Goal: Task Accomplishment & Management: Complete application form

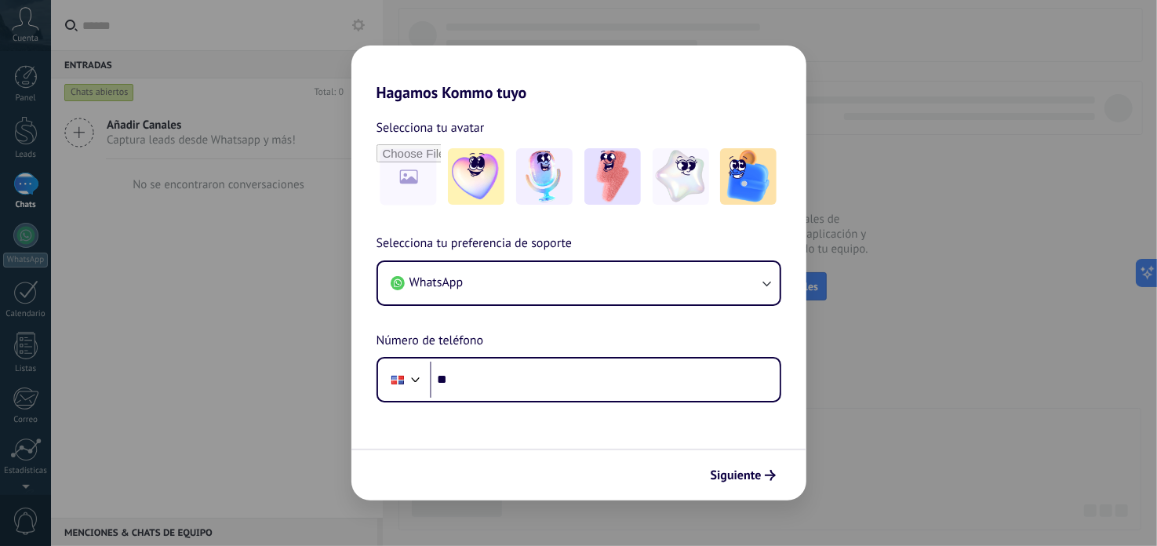
click at [888, 446] on div "Hagamos Kommo tuyo Selecciona tu avatar Selecciona tu preferencia de soporte Wh…" at bounding box center [578, 273] width 1157 height 546
click at [647, 76] on h2 "Hagamos Kommo tuyo" at bounding box center [579, 74] width 455 height 56
click at [217, 281] on div "Hagamos Kommo tuyo Selecciona tu avatar Selecciona tu preferencia de soporte Wh…" at bounding box center [578, 273] width 1157 height 546
drag, startPoint x: 218, startPoint y: 282, endPoint x: 282, endPoint y: 327, distance: 78.2
click at [220, 287] on div "Hagamos Kommo tuyo Selecciona tu avatar Selecciona tu preferencia de soporte Wh…" at bounding box center [578, 273] width 1157 height 546
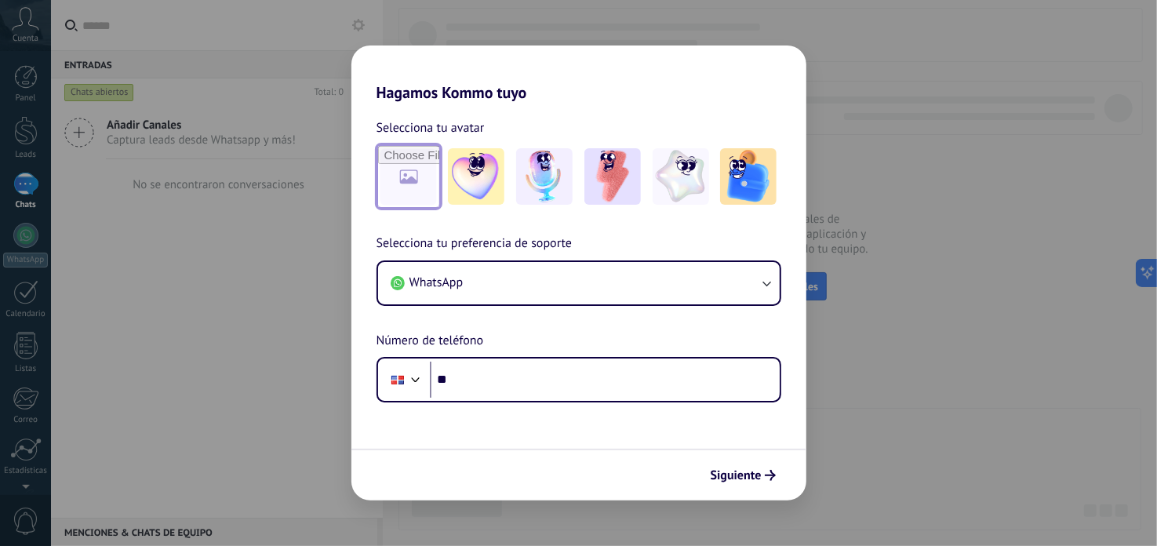
click at [407, 173] on input "file" at bounding box center [408, 176] width 61 height 61
type input "**********"
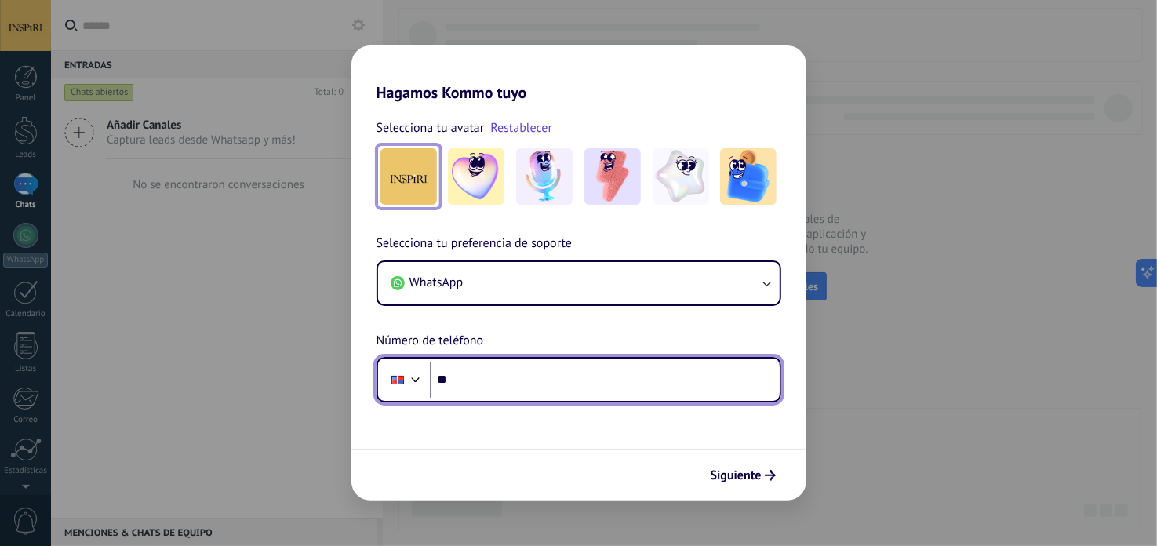
click at [639, 387] on input "**" at bounding box center [605, 380] width 350 height 36
type input "**********"
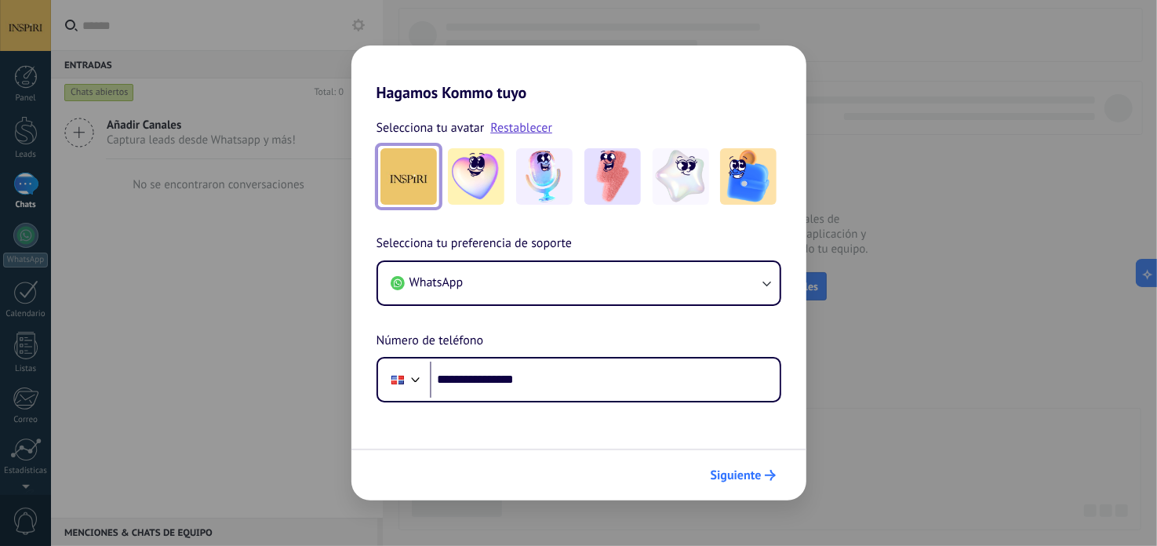
click at [767, 478] on icon "submit" at bounding box center [770, 475] width 11 height 11
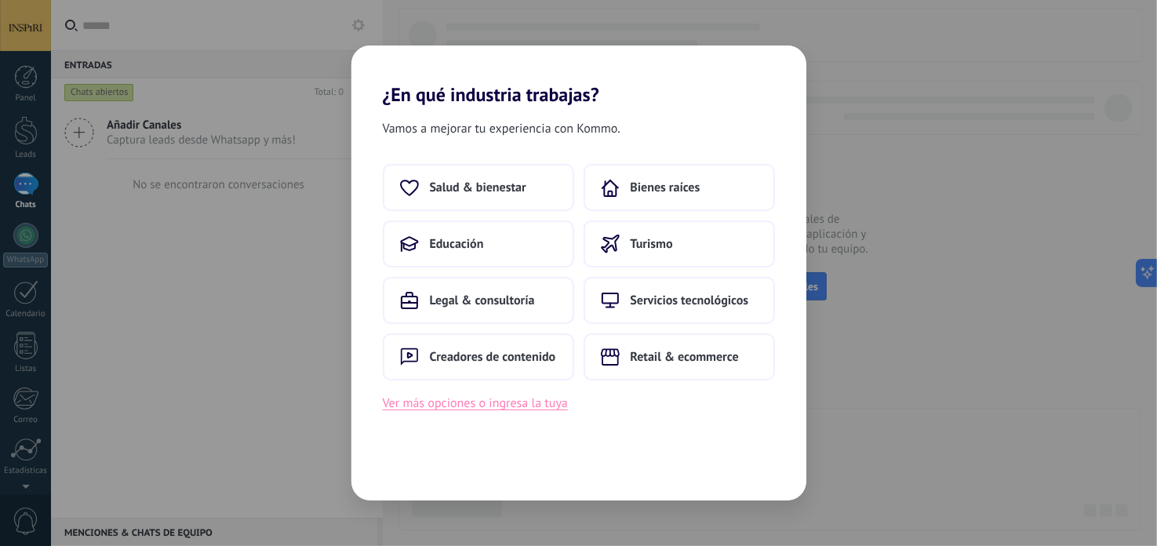
click at [541, 406] on button "Ver más opciones o ingresa la tuya" at bounding box center [475, 403] width 185 height 20
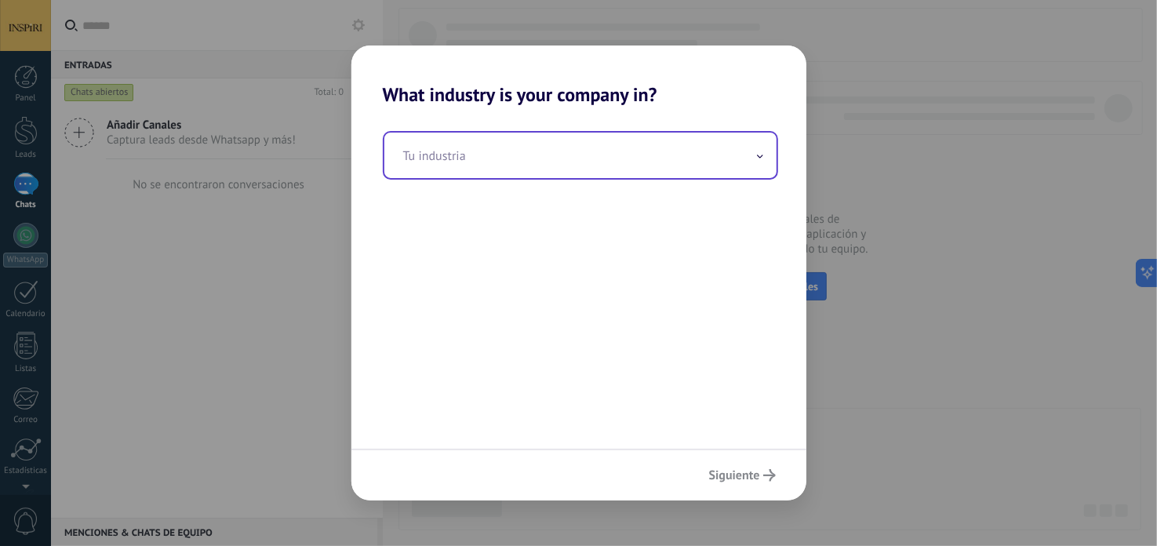
click at [481, 157] on input "text" at bounding box center [580, 156] width 392 height 46
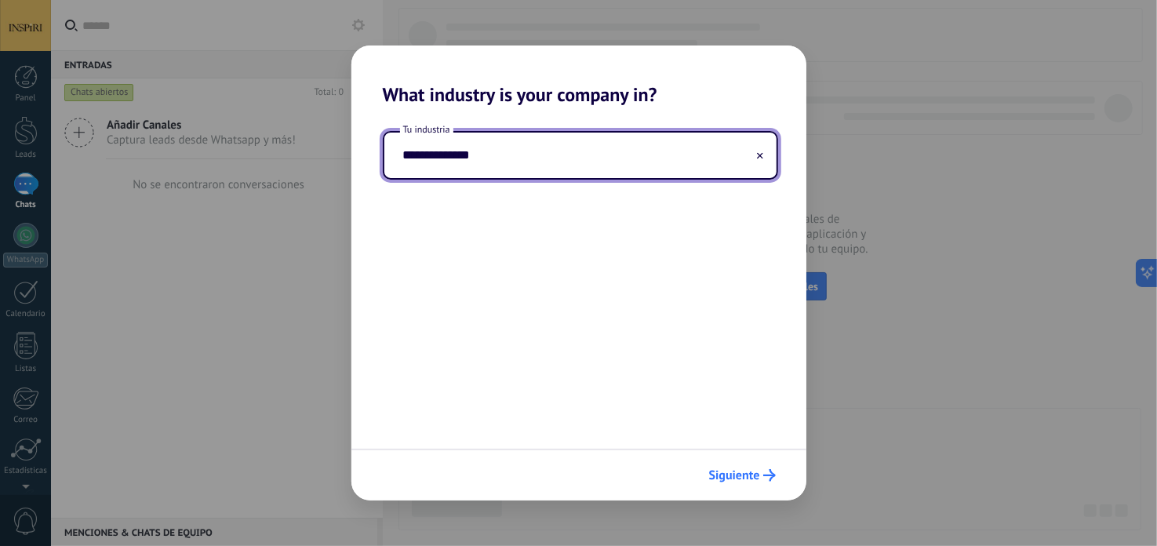
type input "**********"
click at [752, 476] on span "Siguiente" at bounding box center [734, 475] width 51 height 11
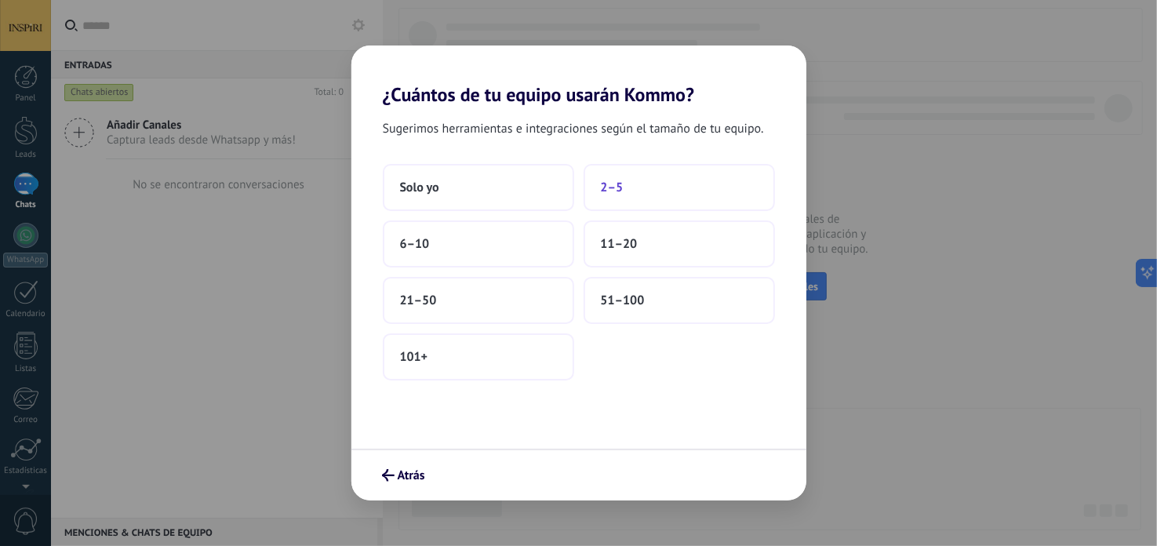
click at [654, 191] on button "2–5" at bounding box center [679, 187] width 191 height 47
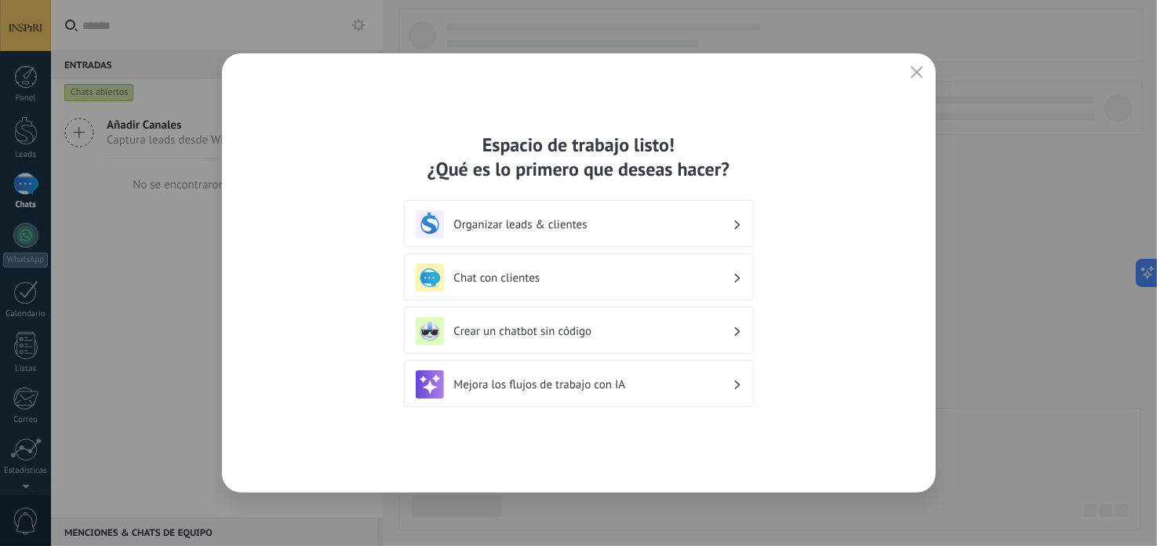
click at [722, 273] on h3 "Chat con clientes" at bounding box center [593, 278] width 279 height 15
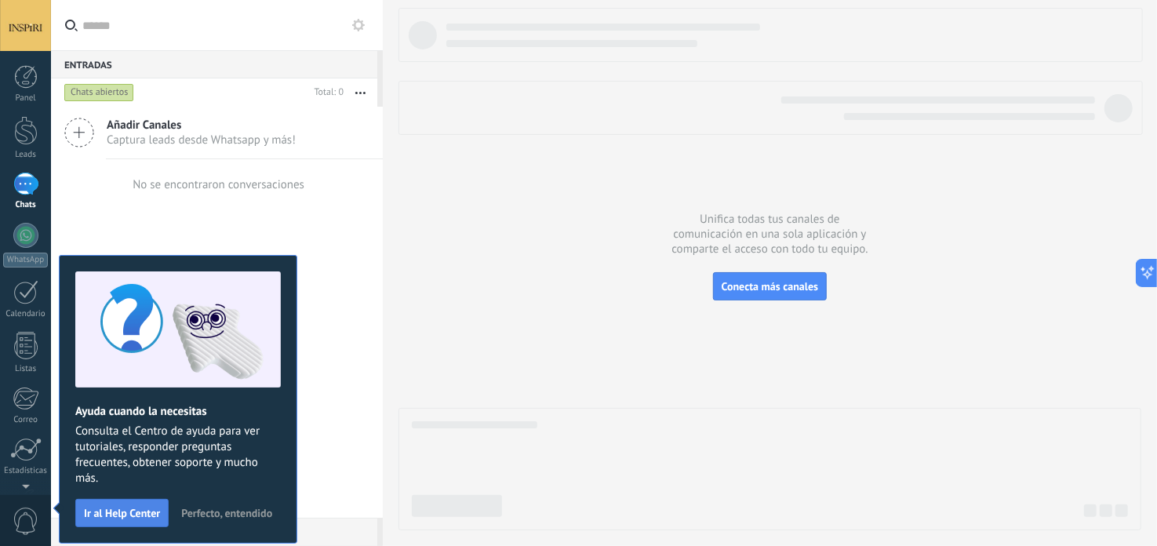
click at [129, 513] on span "Ir al Help Center" at bounding box center [122, 513] width 76 height 11
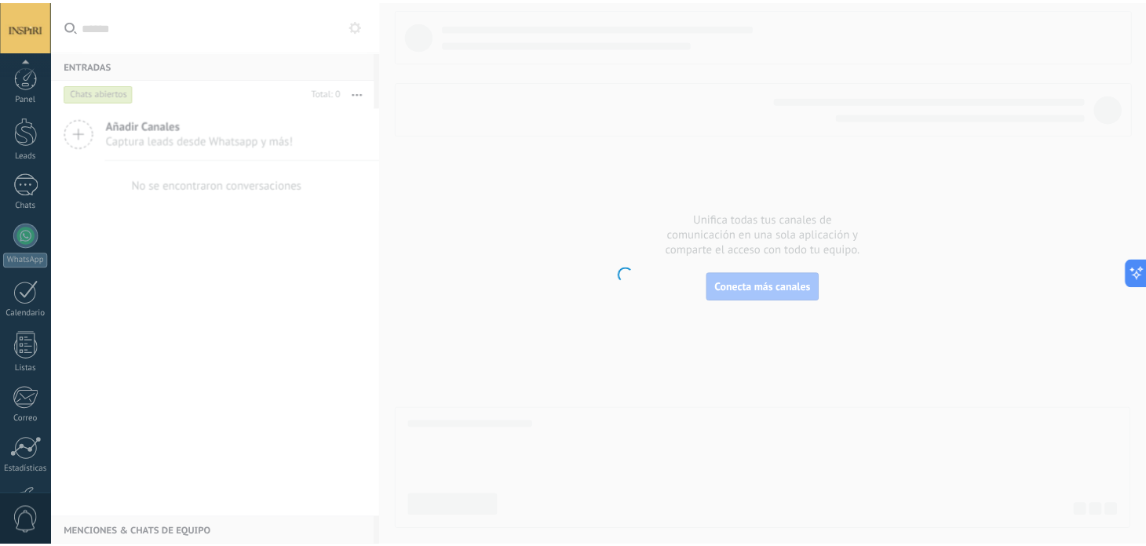
scroll to position [105, 0]
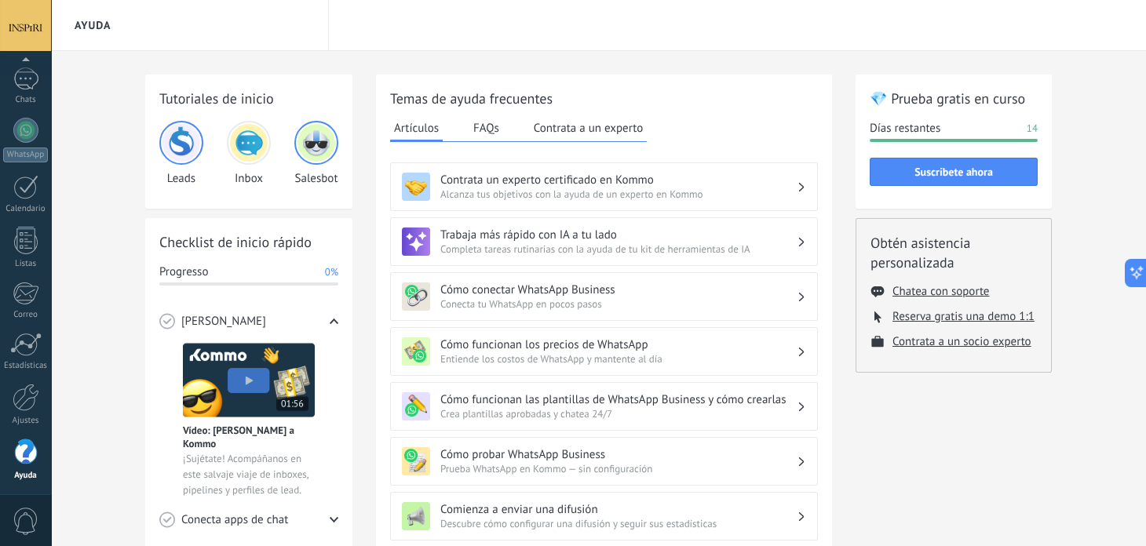
click at [642, 294] on h3 "Cómo conectar WhatsApp Business" at bounding box center [618, 289] width 356 height 15
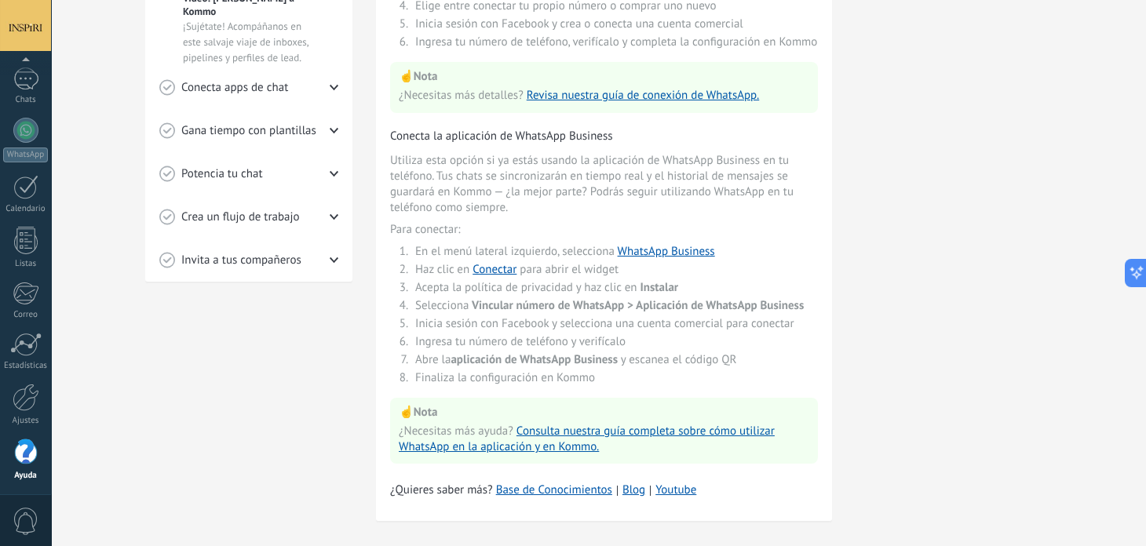
scroll to position [454, 0]
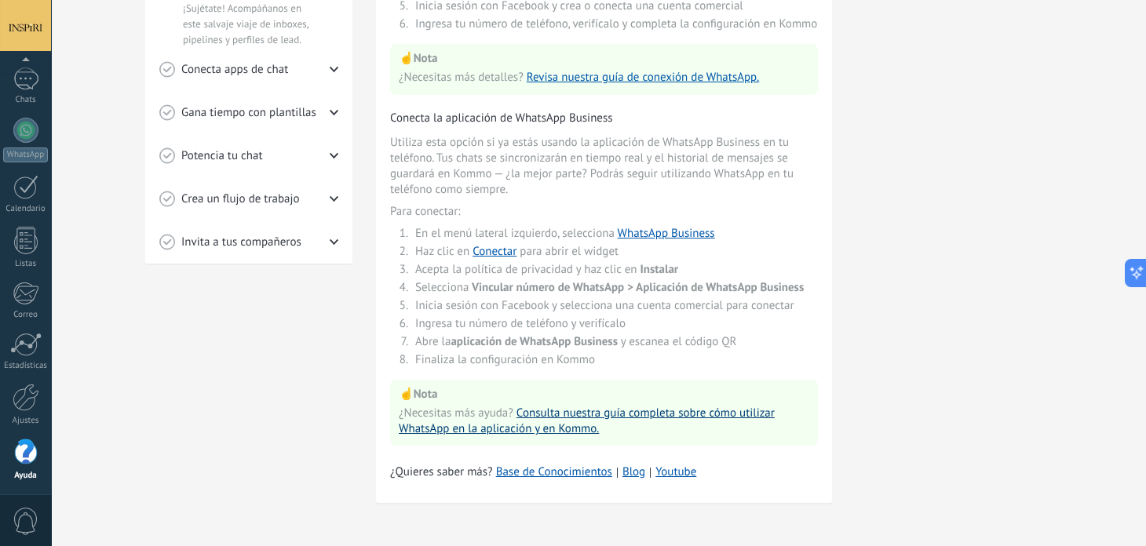
click at [731, 416] on link "Consulta nuestra guía completa sobre cómo utilizar WhatsApp en la aplicación y …" at bounding box center [587, 421] width 376 height 31
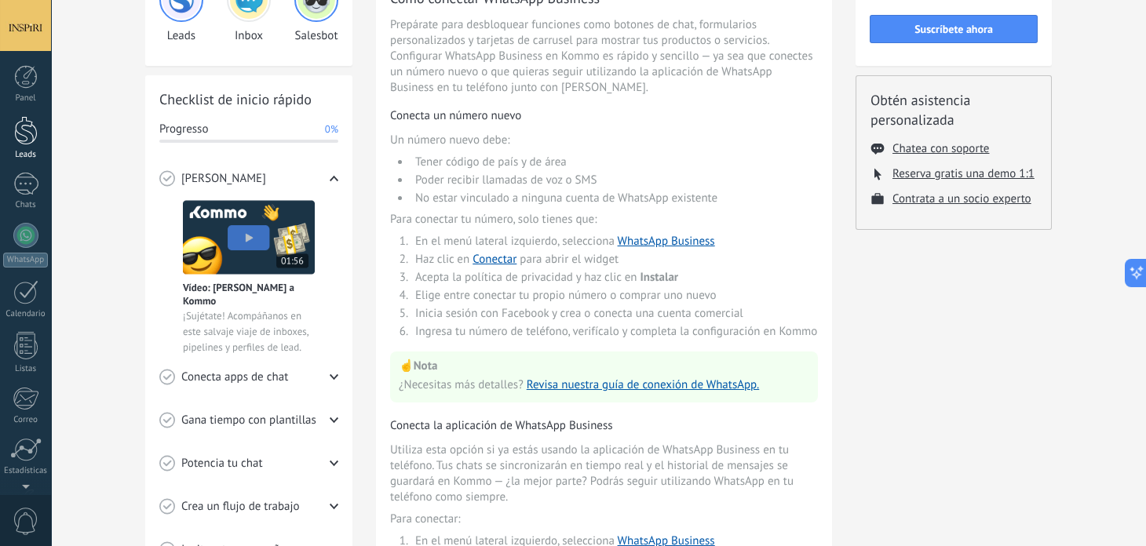
scroll to position [0, 0]
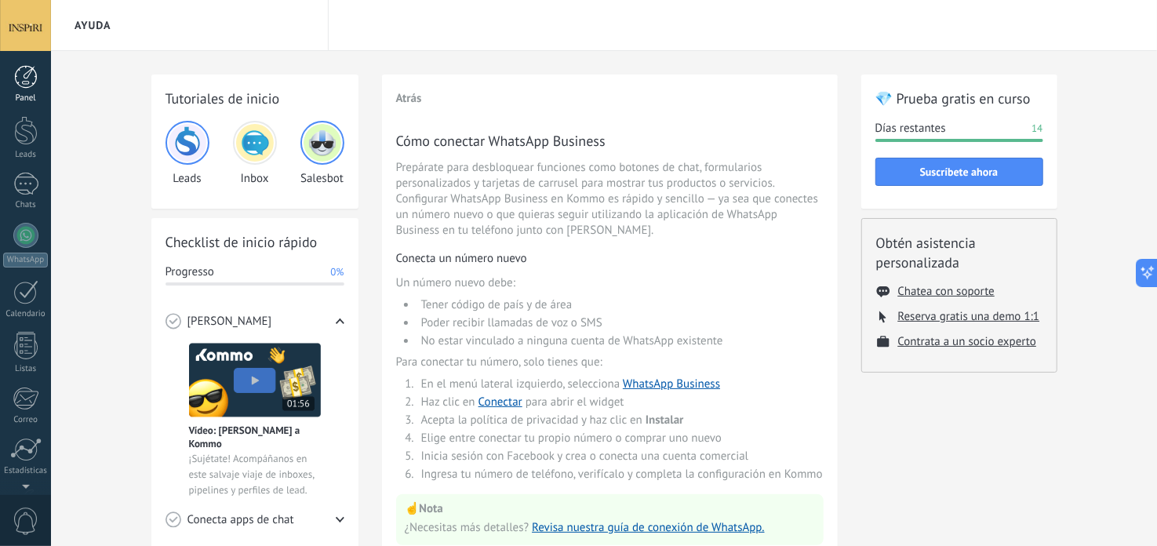
click at [27, 92] on link "Panel" at bounding box center [25, 84] width 51 height 38
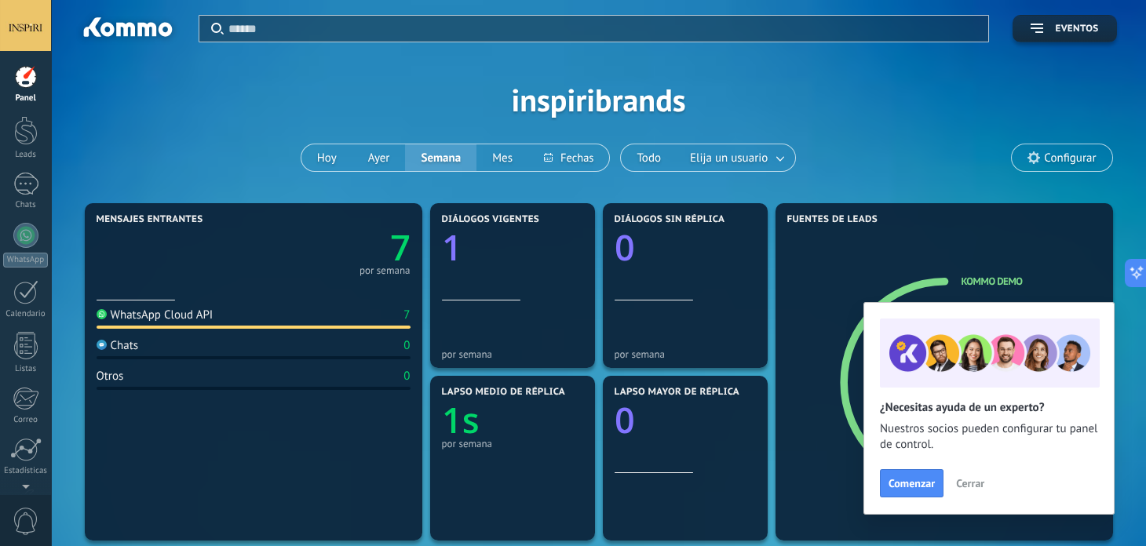
click at [514, 394] on span "Lapso medio de réplica" at bounding box center [504, 392] width 124 height 11
click at [924, 483] on span "Comenzar" at bounding box center [911, 483] width 46 height 11
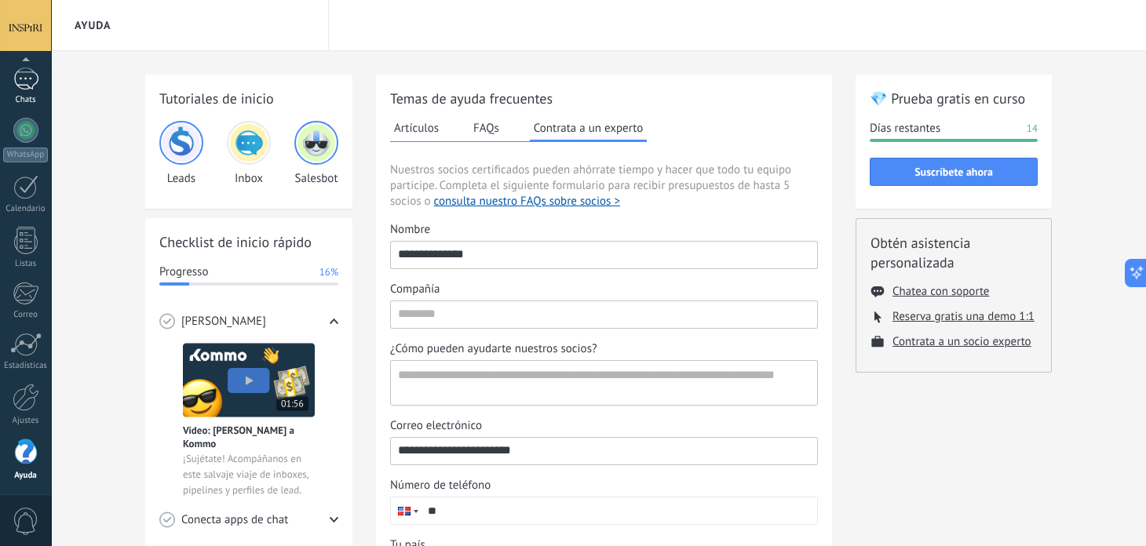
click at [40, 79] on link "1 Chats" at bounding box center [25, 86] width 51 height 38
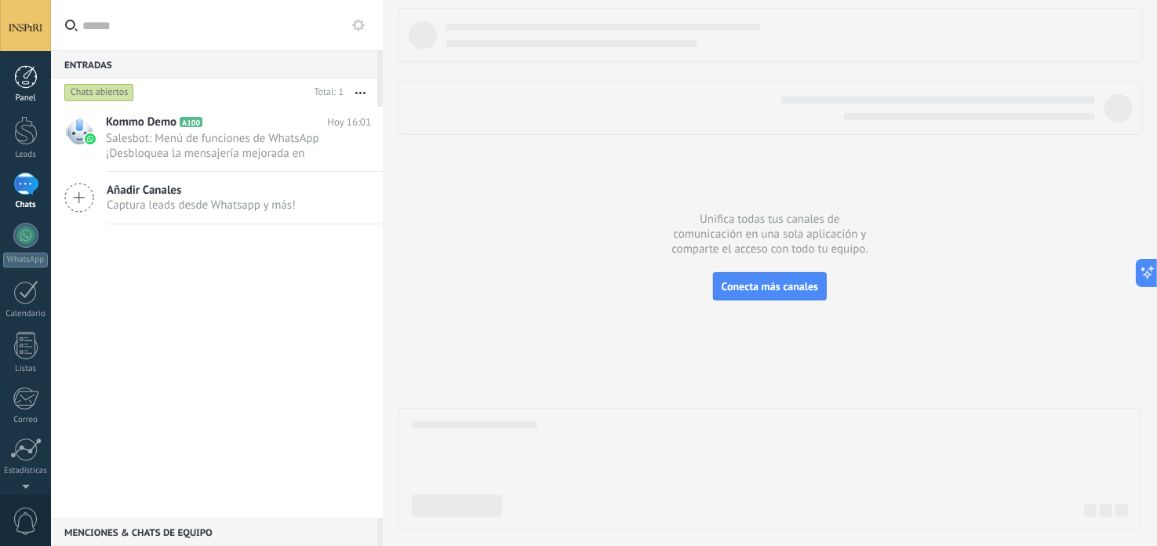
click at [36, 90] on link "Panel" at bounding box center [25, 84] width 51 height 38
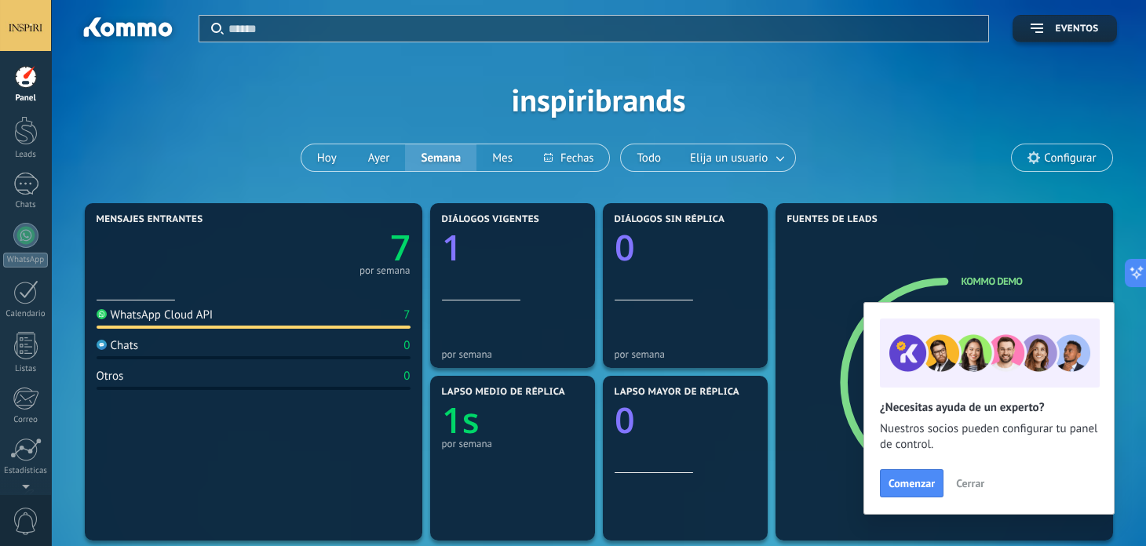
click at [964, 485] on span "Cerrar" at bounding box center [970, 483] width 28 height 11
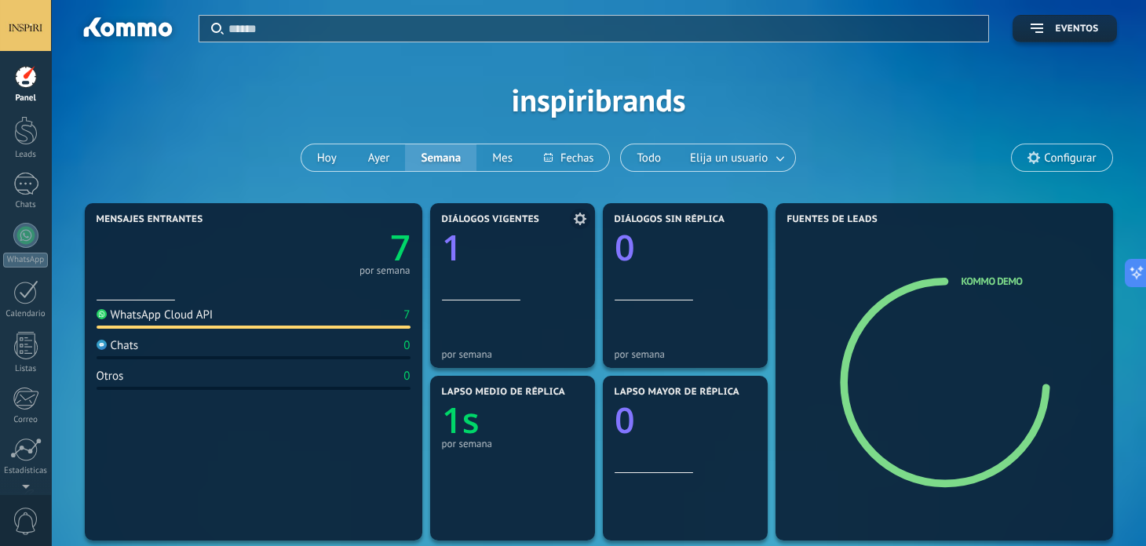
click at [540, 274] on div at bounding box center [512, 271] width 141 height 13
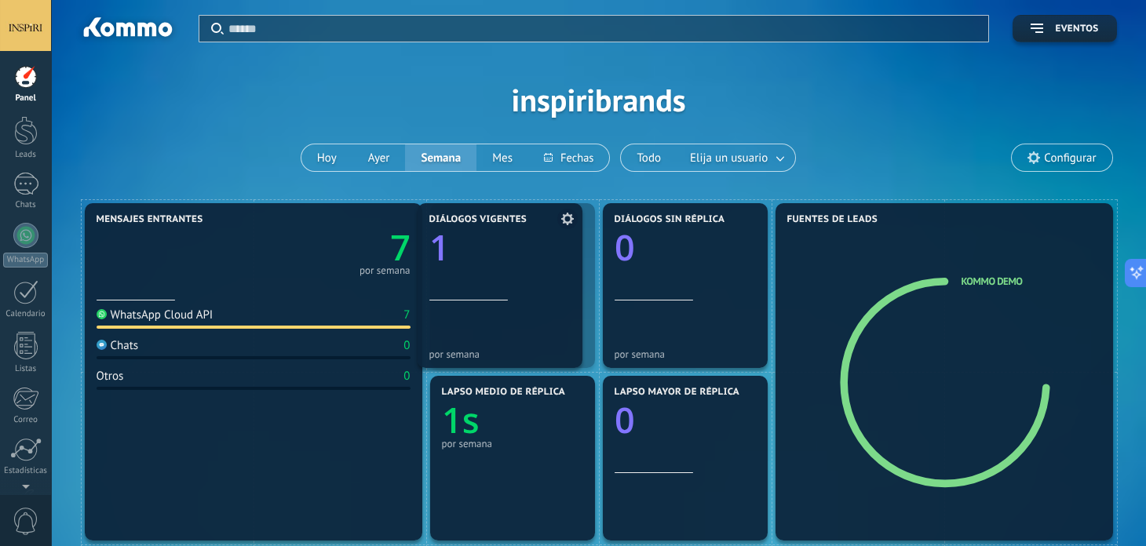
drag, startPoint x: 510, startPoint y: 323, endPoint x: 499, endPoint y: 305, distance: 21.1
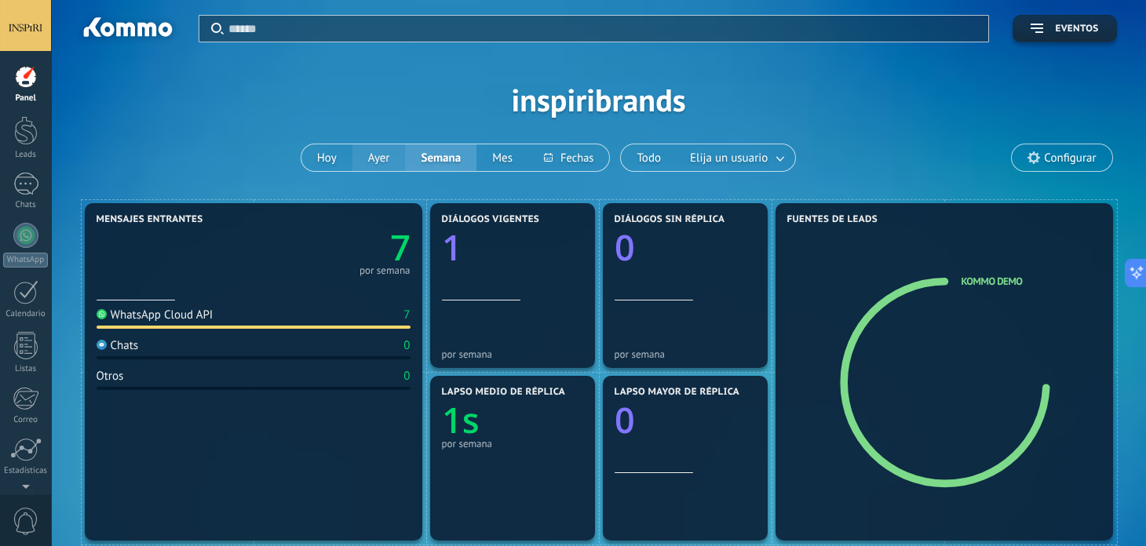
click at [366, 155] on button "Ayer" at bounding box center [378, 157] width 53 height 27
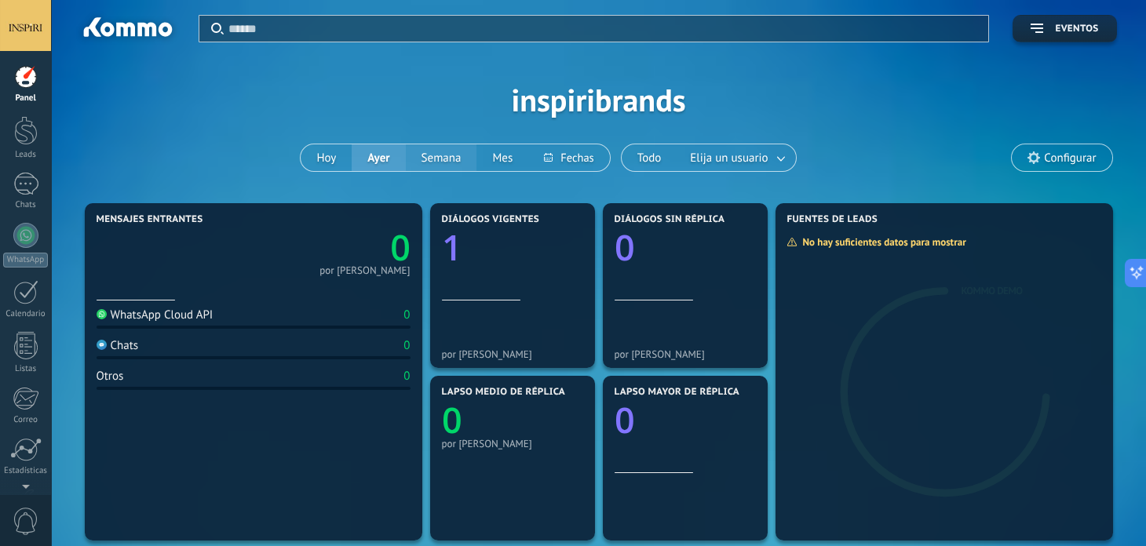
click at [449, 158] on button "Semana" at bounding box center [441, 157] width 71 height 27
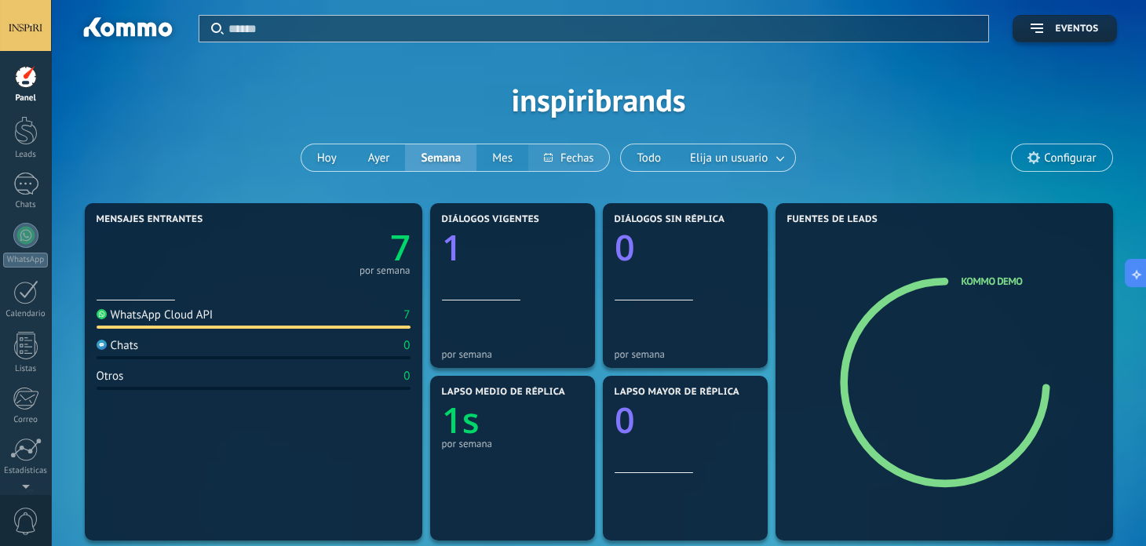
click at [579, 148] on button at bounding box center [568, 157] width 81 height 27
click at [896, 150] on div "Aplicar Eventos inspiribrands [PERSON_NAME] Semana Mes Todo Elija un usuario Co…" at bounding box center [599, 99] width 1048 height 199
click at [35, 137] on div at bounding box center [26, 130] width 24 height 29
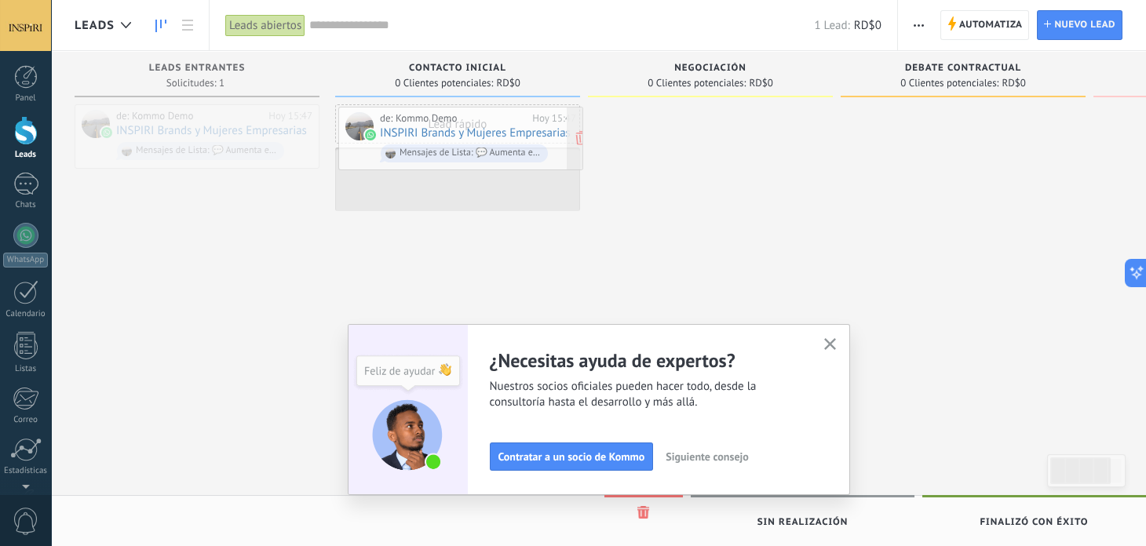
drag, startPoint x: 264, startPoint y: 128, endPoint x: 528, endPoint y: 129, distance: 263.6
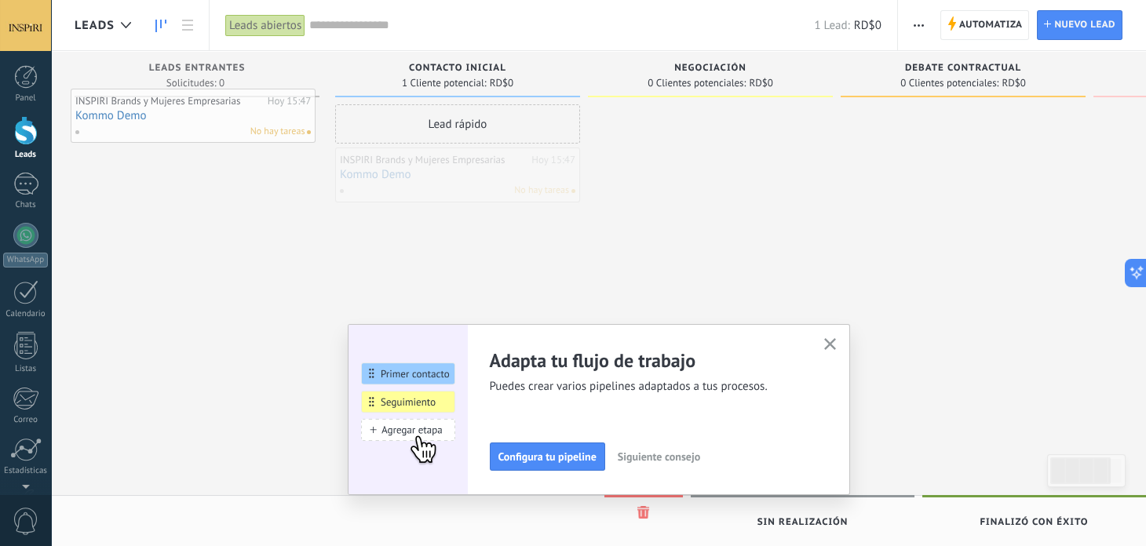
drag, startPoint x: 508, startPoint y: 162, endPoint x: 243, endPoint y: 103, distance: 271.7
drag, startPoint x: 415, startPoint y: 163, endPoint x: 137, endPoint y: 114, distance: 282.9
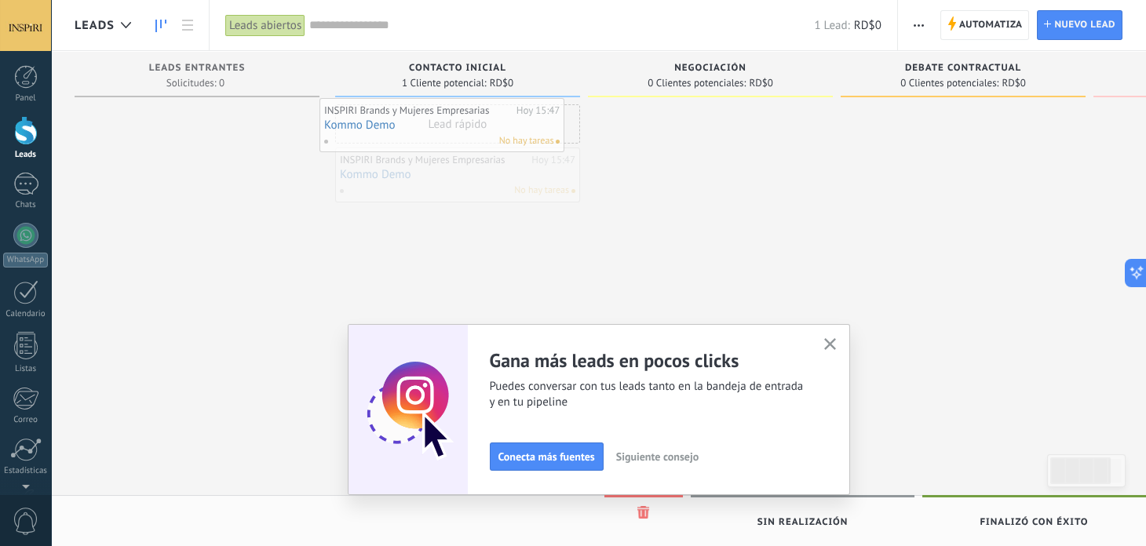
drag, startPoint x: 454, startPoint y: 168, endPoint x: 441, endPoint y: 122, distance: 47.4
drag, startPoint x: 489, startPoint y: 161, endPoint x: 184, endPoint y: 108, distance: 309.0
drag, startPoint x: 532, startPoint y: 162, endPoint x: 254, endPoint y: 111, distance: 282.6
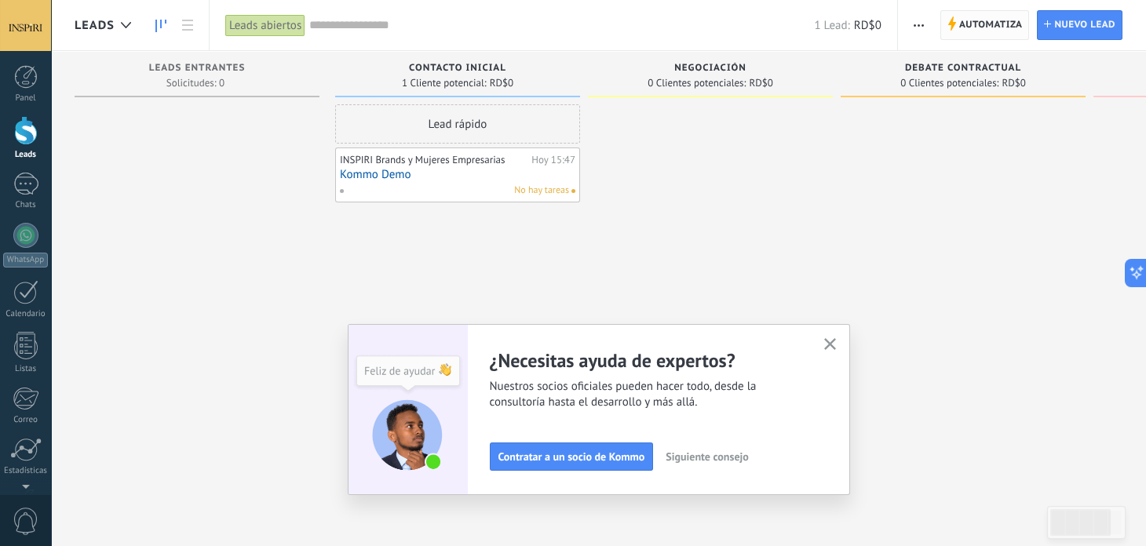
click at [977, 27] on span "Automatiza" at bounding box center [991, 25] width 64 height 28
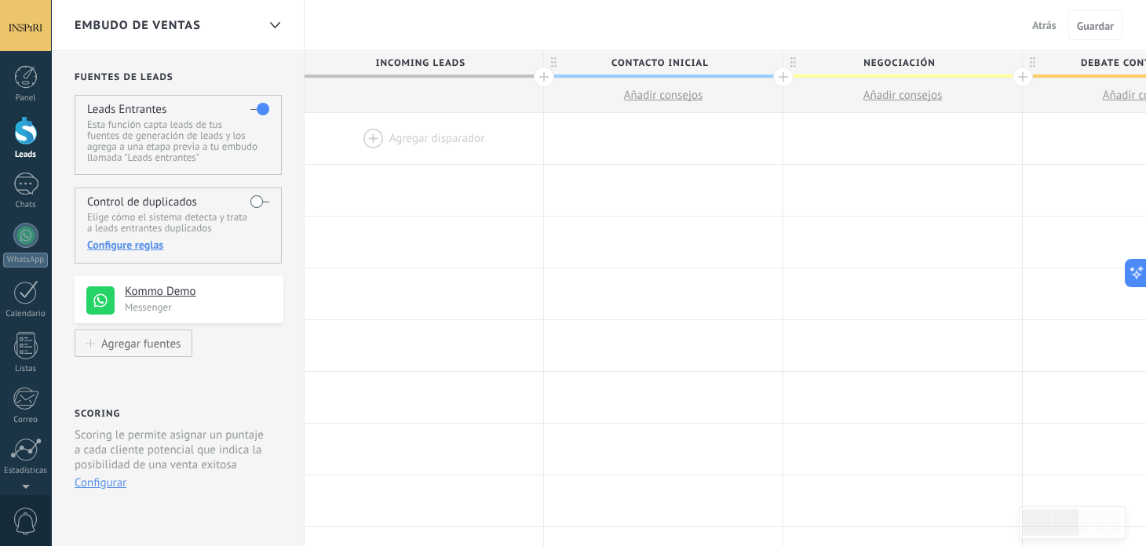
click at [454, 144] on div at bounding box center [423, 138] width 239 height 51
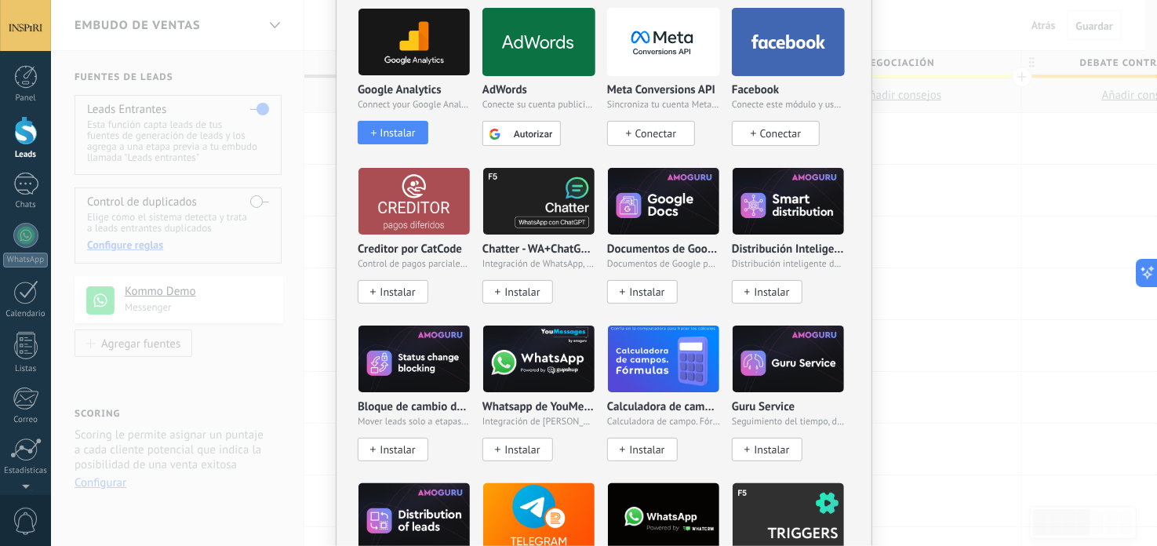
scroll to position [392, 0]
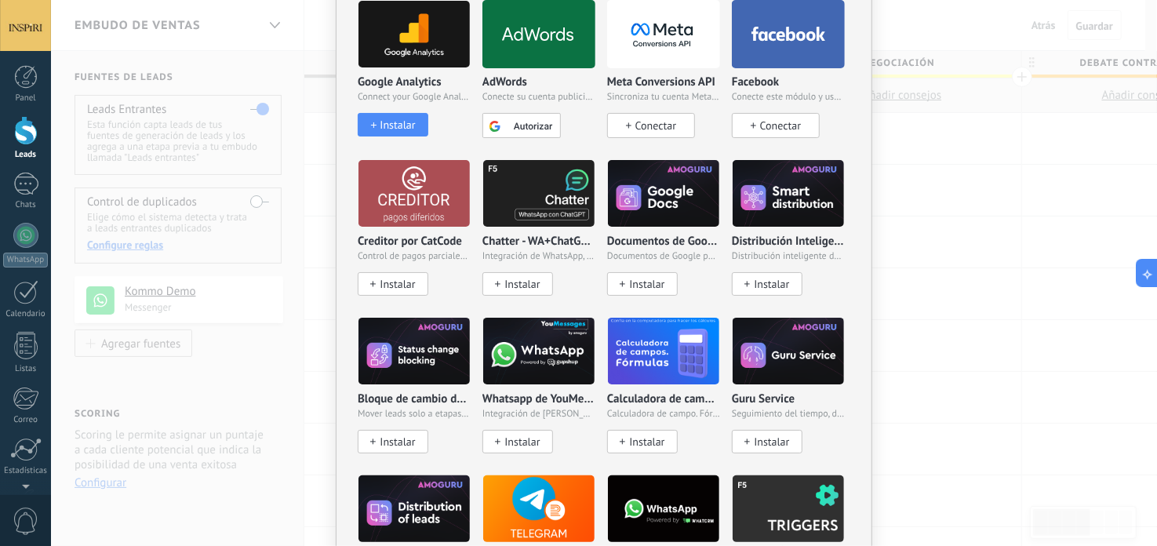
click at [938, 289] on div "No hay resultados Salesbot Agente de IA Agregar tarea Enviar un webhook Cambiar…" at bounding box center [604, 273] width 1106 height 546
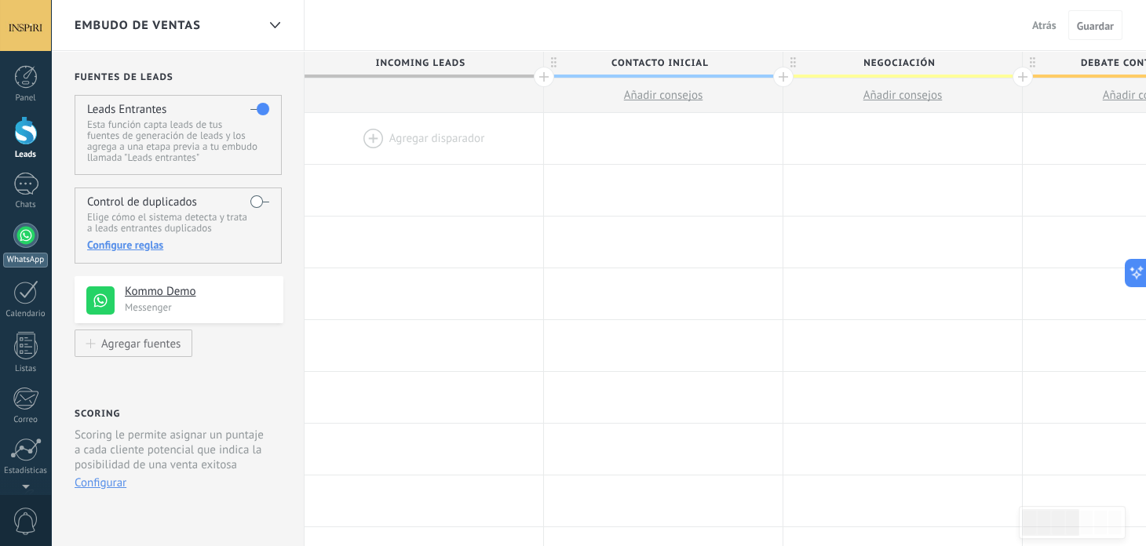
click at [34, 239] on div at bounding box center [25, 235] width 25 height 25
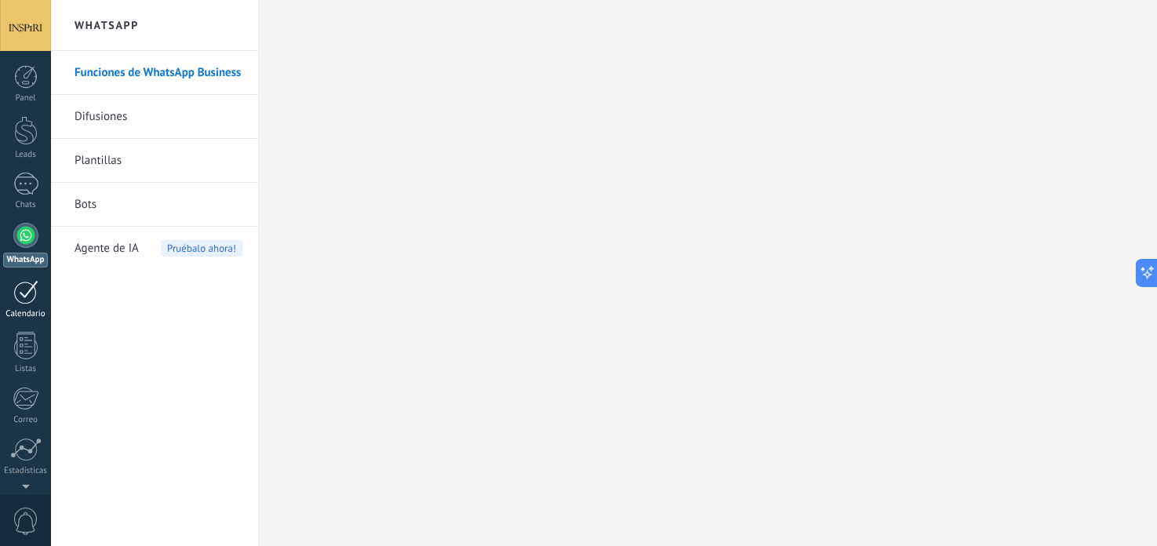
click at [35, 292] on div at bounding box center [25, 292] width 25 height 24
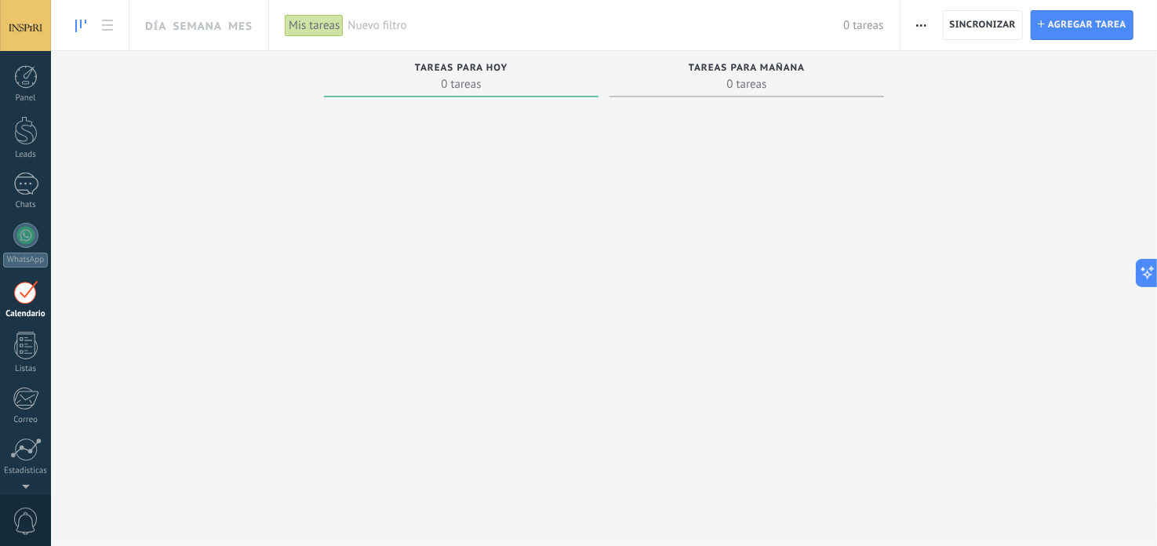
scroll to position [44, 0]
click at [443, 131] on div at bounding box center [461, 305] width 275 height 403
click at [462, 104] on div at bounding box center [461, 305] width 275 height 403
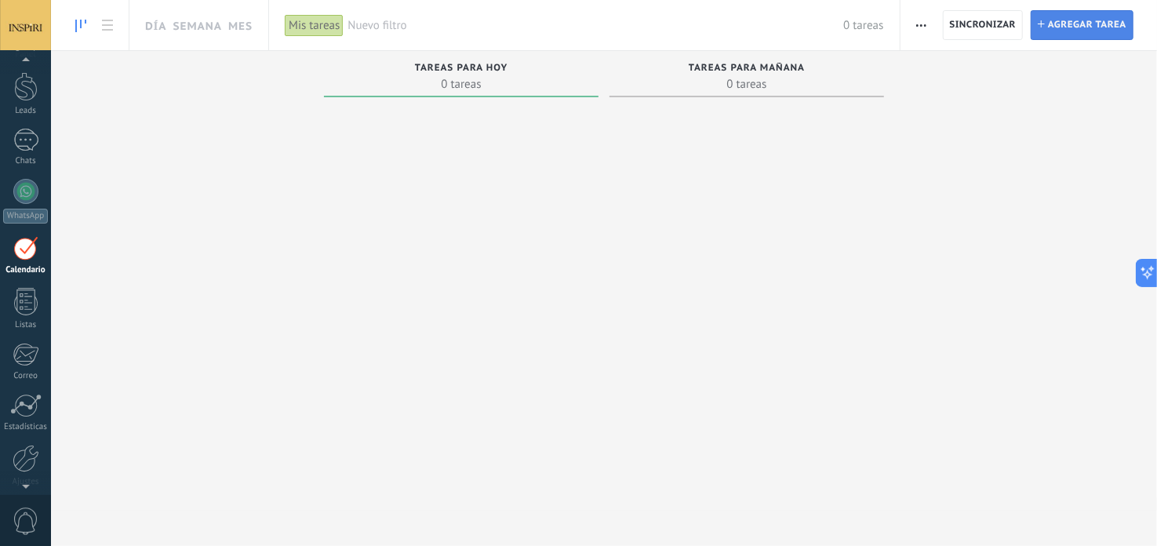
click at [1077, 29] on span "Agregar tarea" at bounding box center [1087, 25] width 78 height 28
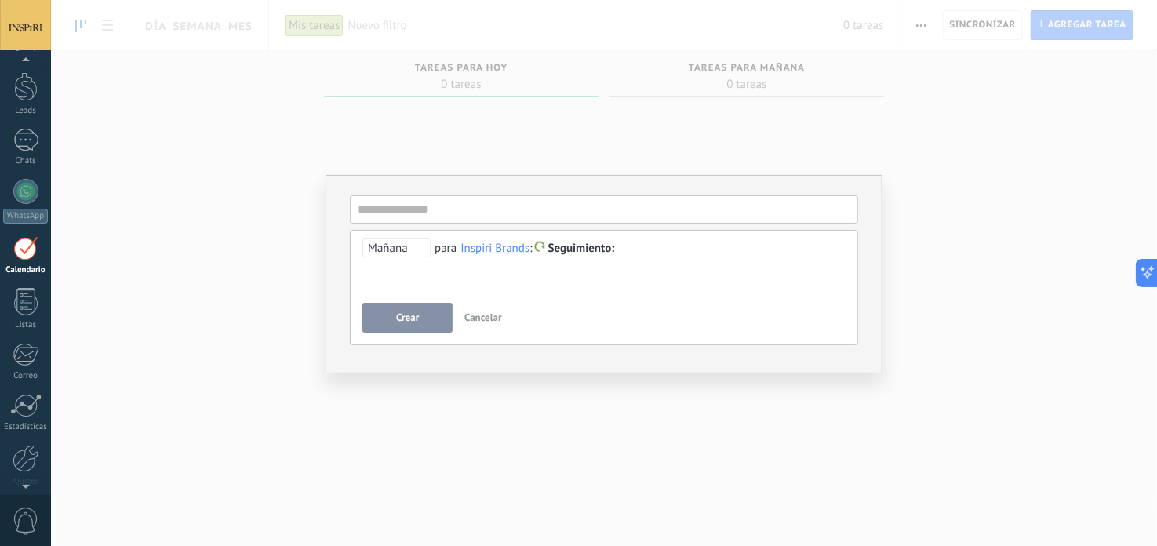
click at [477, 312] on span "Cancelar" at bounding box center [484, 317] width 38 height 13
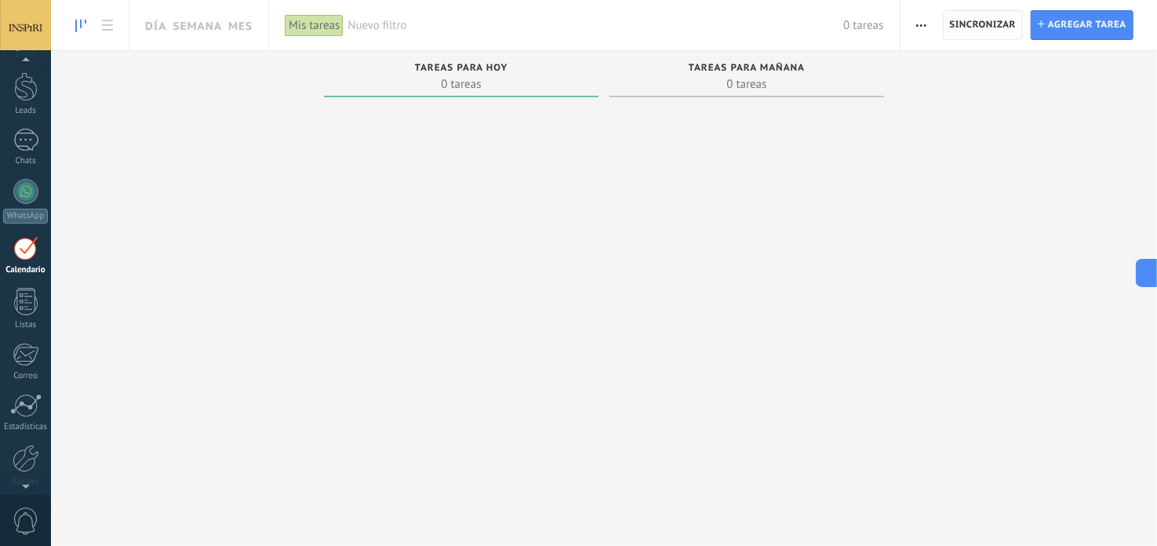
click at [971, 30] on span "Sincronizar" at bounding box center [983, 24] width 67 height 9
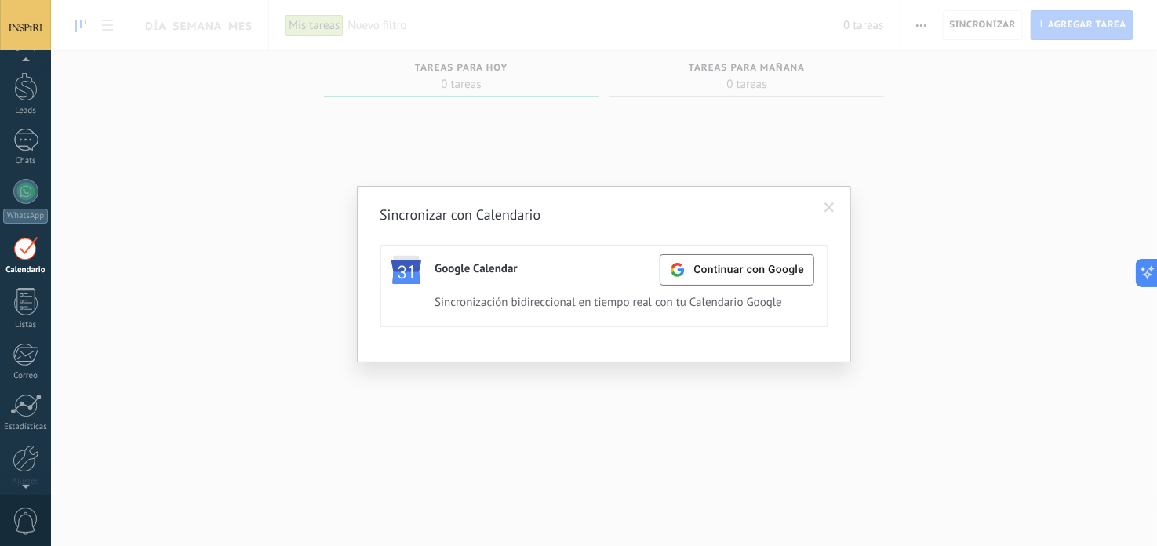
click at [831, 210] on span at bounding box center [830, 207] width 10 height 11
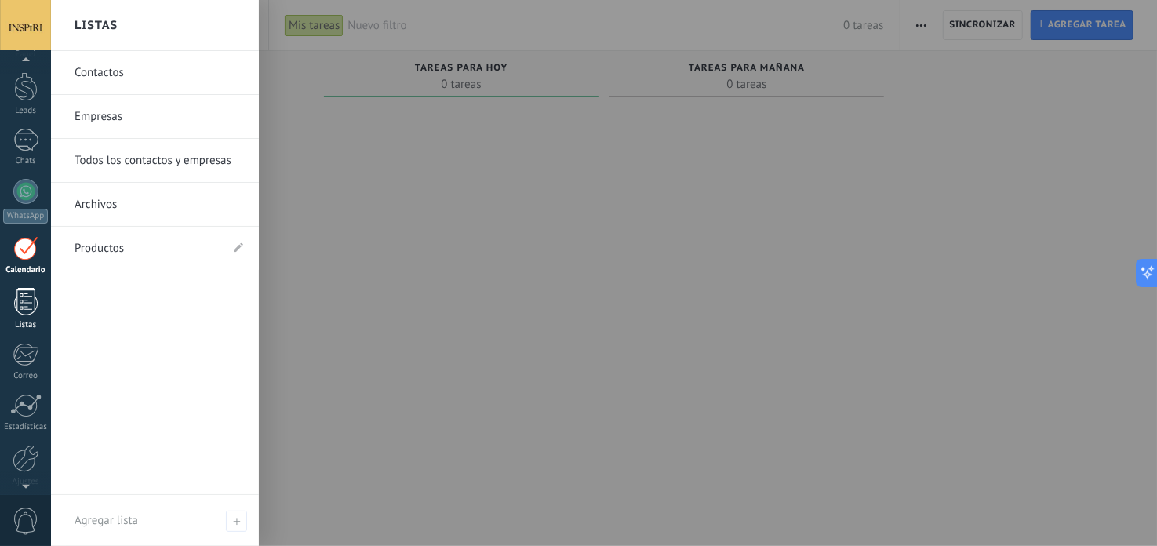
click at [32, 308] on div at bounding box center [26, 301] width 24 height 27
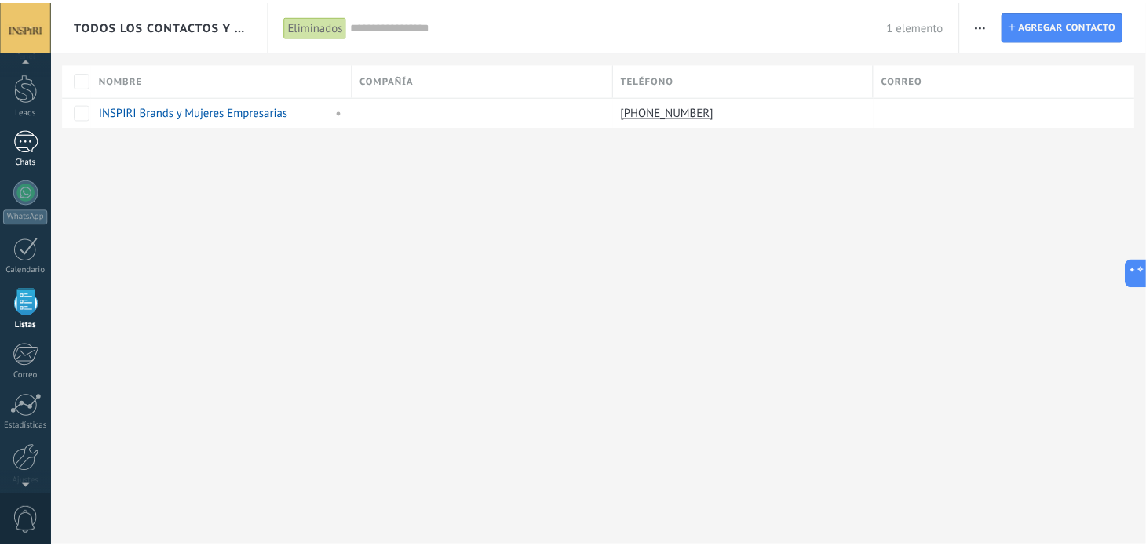
scroll to position [96, 0]
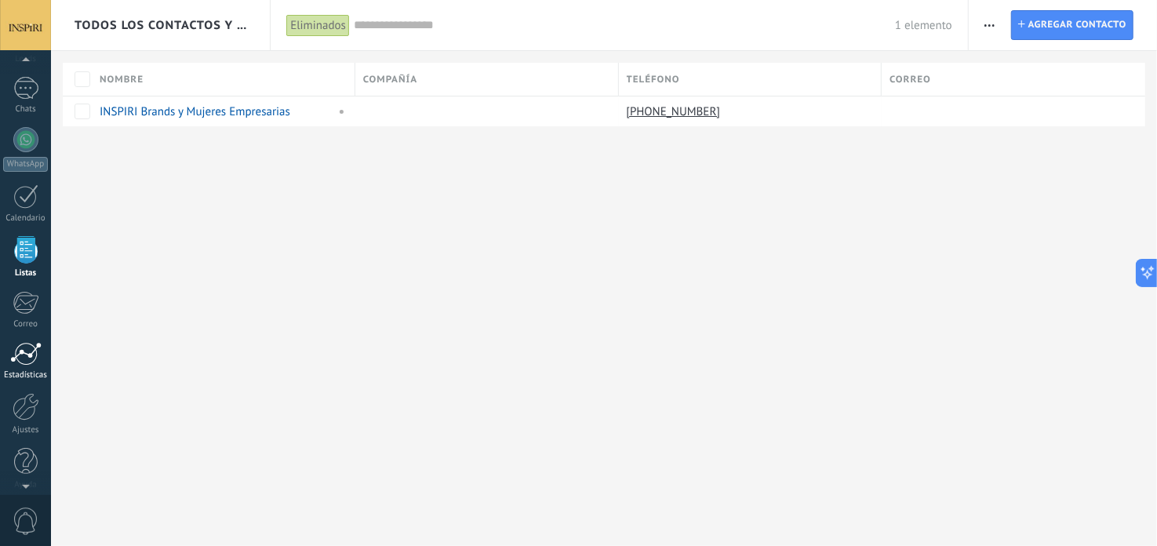
click at [36, 350] on div at bounding box center [25, 354] width 31 height 24
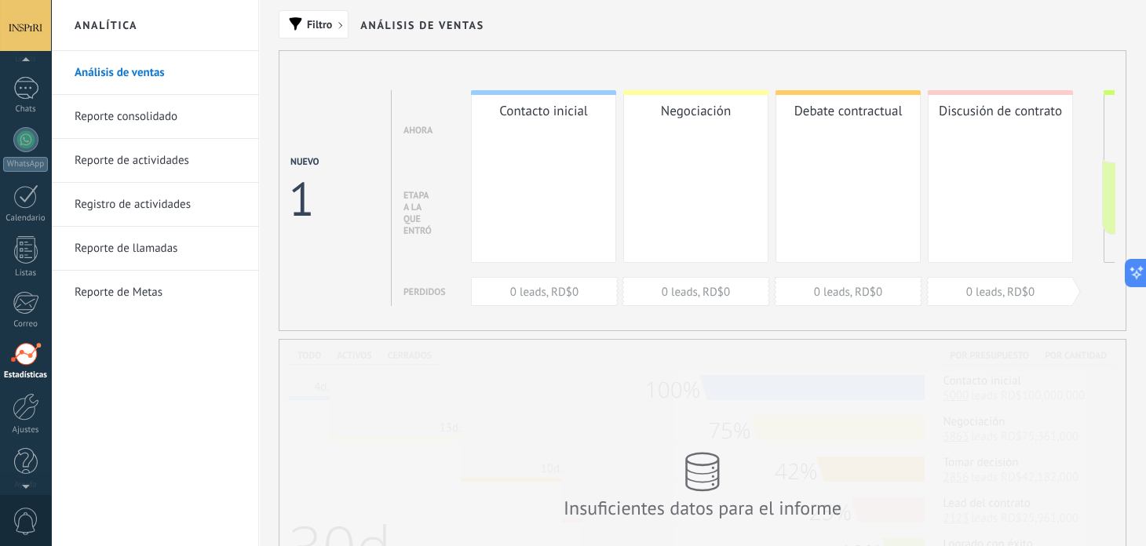
scroll to position [105, 0]
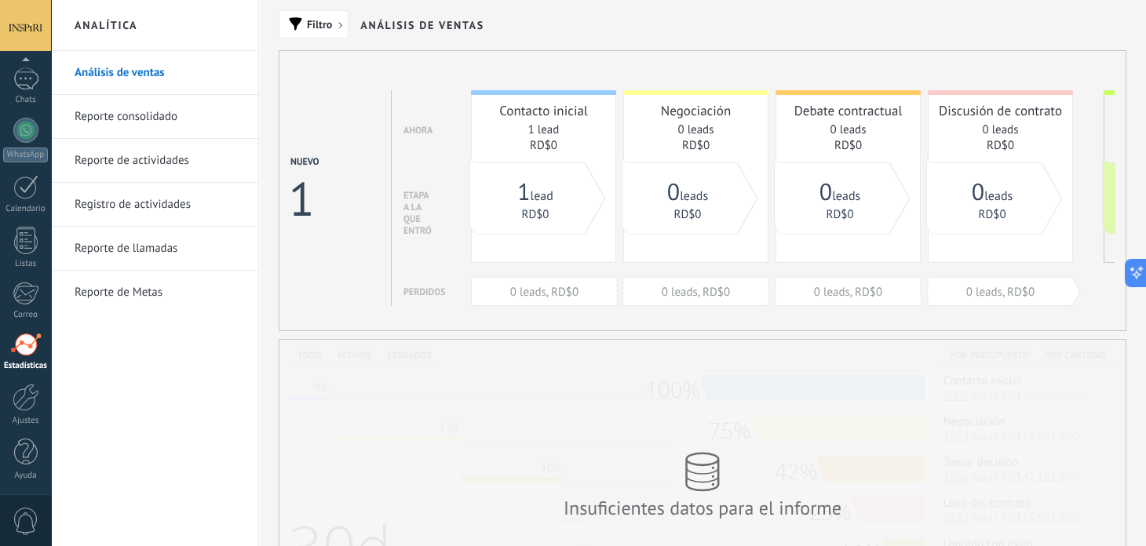
click at [183, 121] on link "Reporte consolidado" at bounding box center [159, 117] width 168 height 44
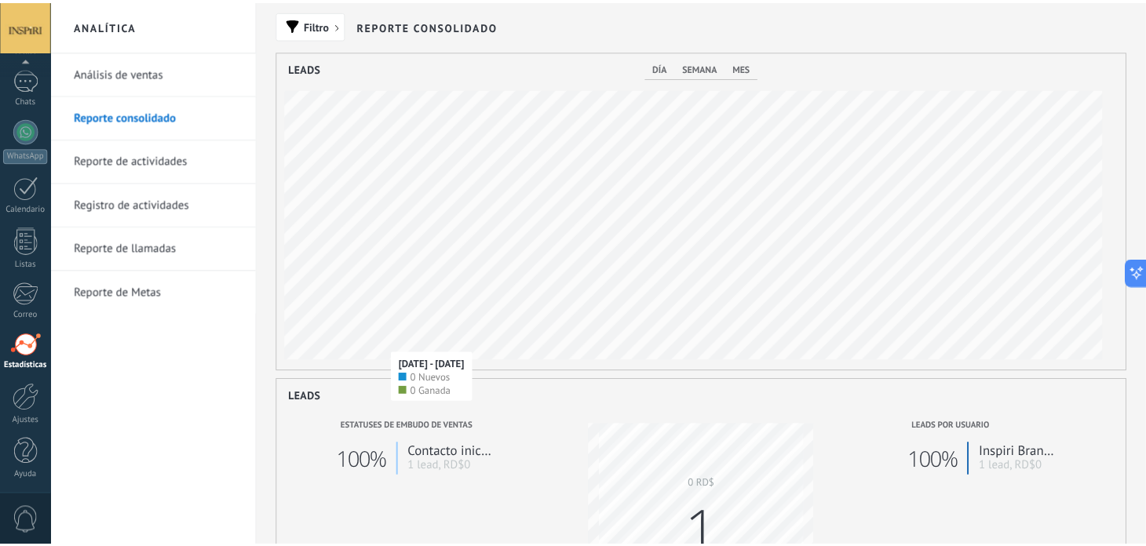
scroll to position [784335, 783808]
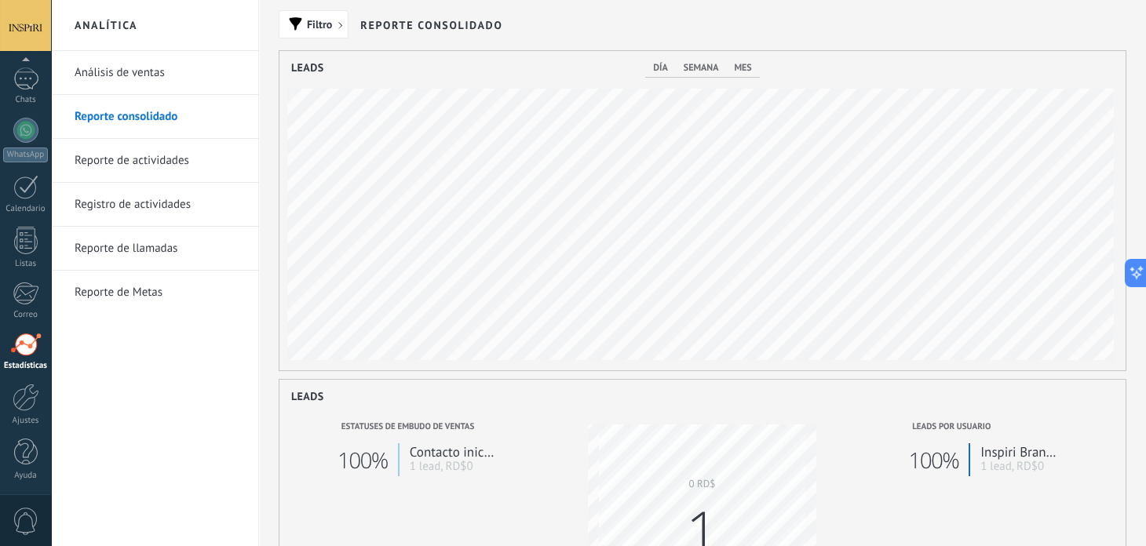
click at [139, 159] on link "Reporte de actividades" at bounding box center [159, 161] width 168 height 44
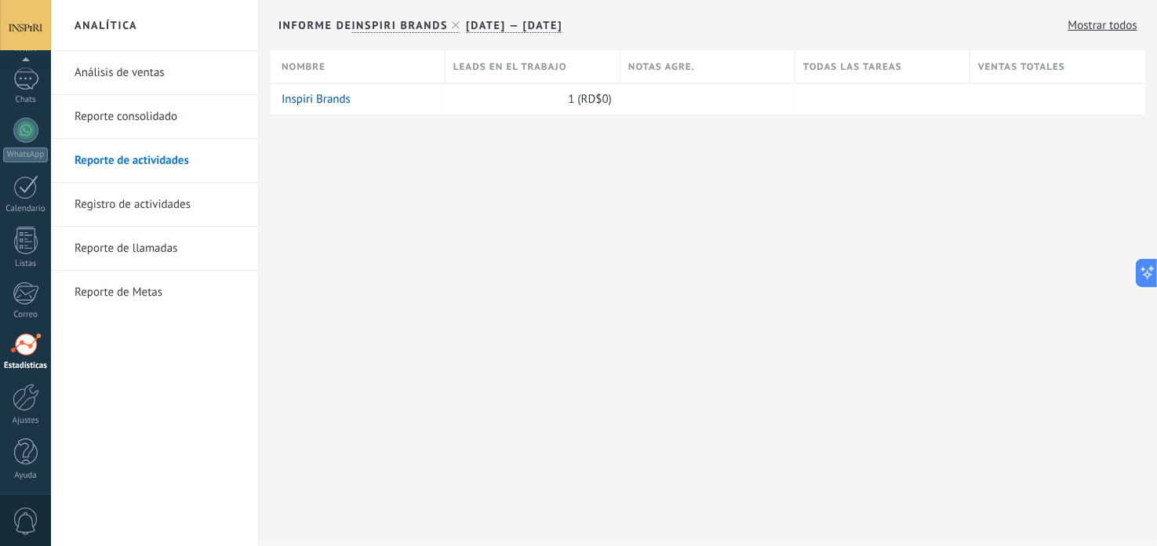
click at [144, 202] on link "Registro de actividades" at bounding box center [159, 205] width 168 height 44
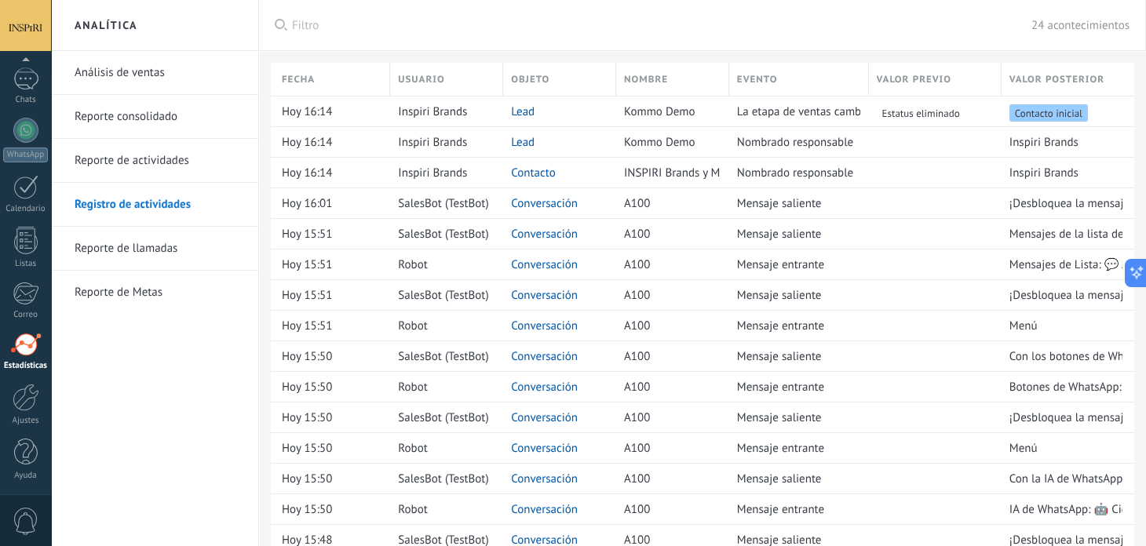
click at [111, 248] on link "Reporte de llamadas" at bounding box center [159, 249] width 168 height 44
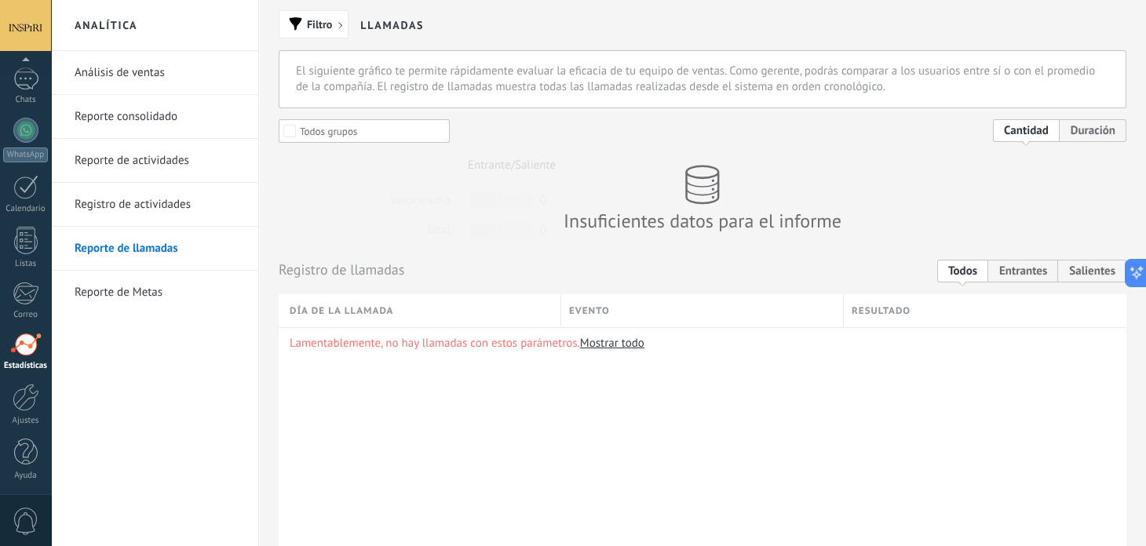
click at [108, 282] on link "Reporte de Metas" at bounding box center [159, 293] width 168 height 44
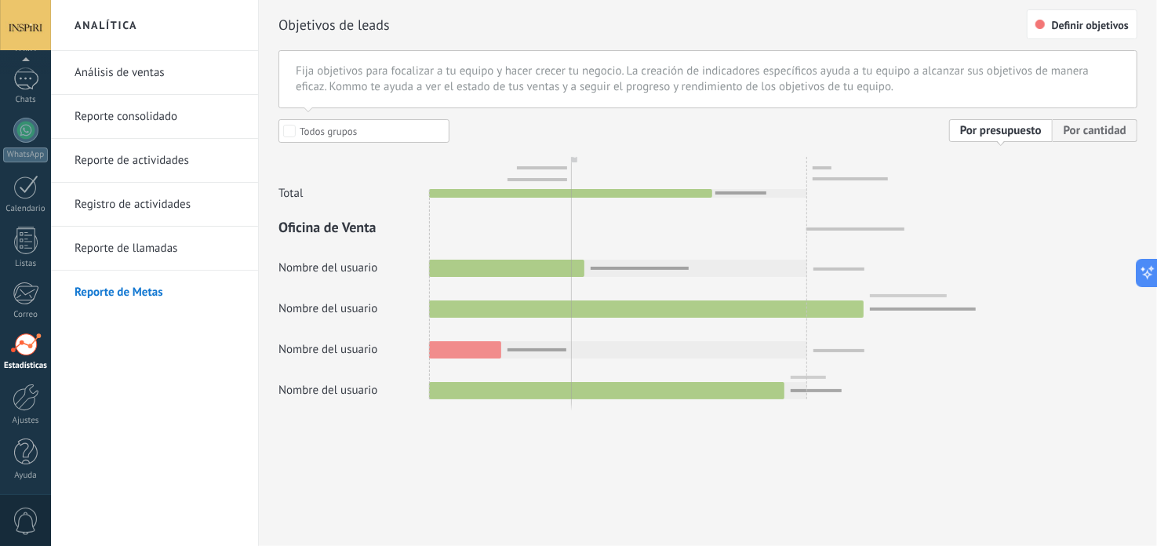
click at [389, 316] on div at bounding box center [708, 259] width 859 height 280
click at [380, 347] on div at bounding box center [708, 259] width 859 height 280
click at [373, 399] on div at bounding box center [708, 259] width 859 height 280
click at [446, 157] on div at bounding box center [708, 259] width 859 height 280
click at [36, 401] on div at bounding box center [26, 397] width 27 height 27
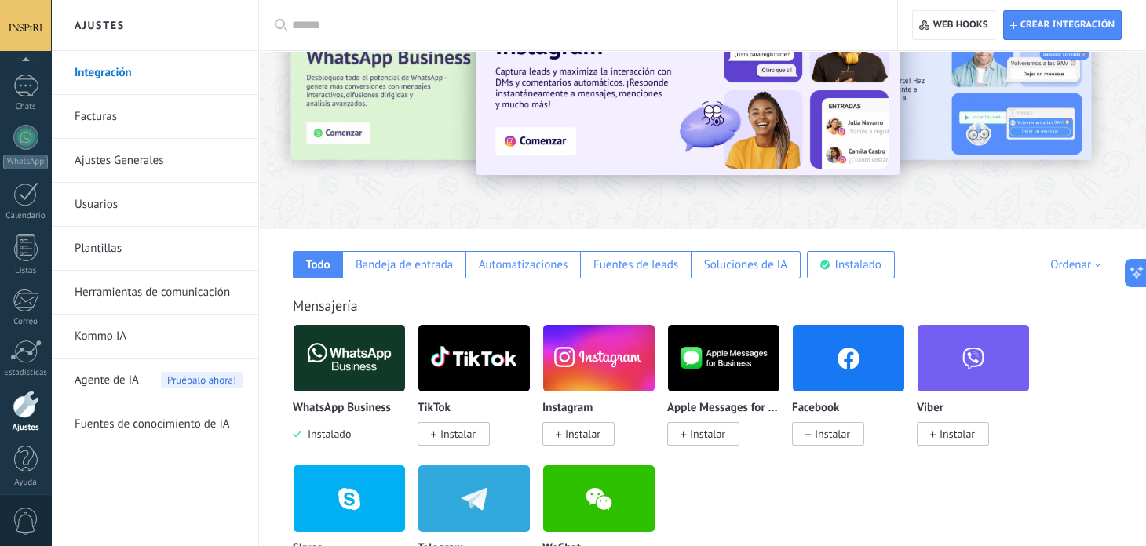
scroll to position [105, 0]
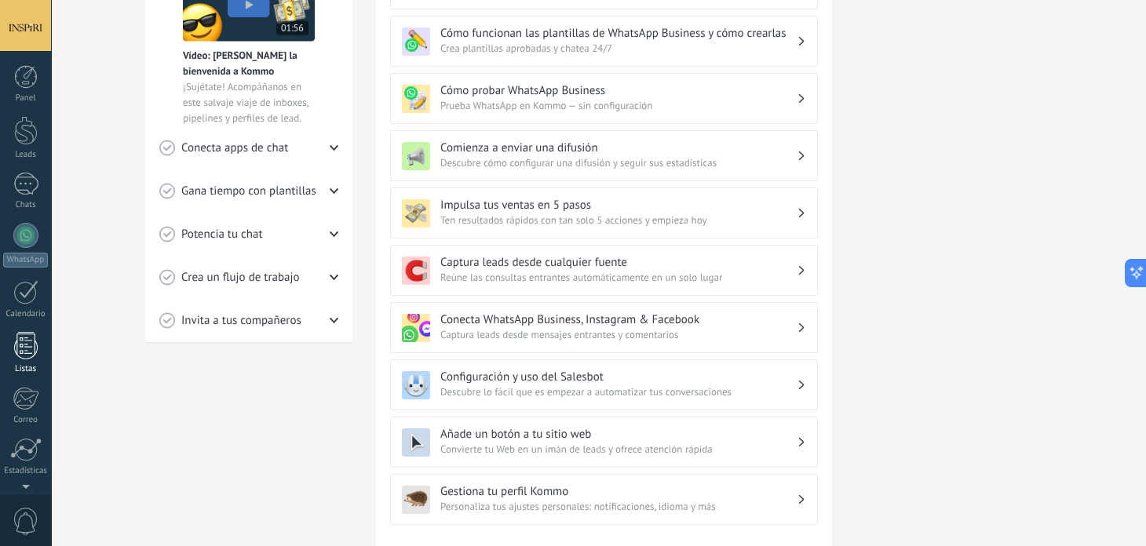
scroll to position [105, 0]
click at [27, 139] on div at bounding box center [25, 130] width 25 height 25
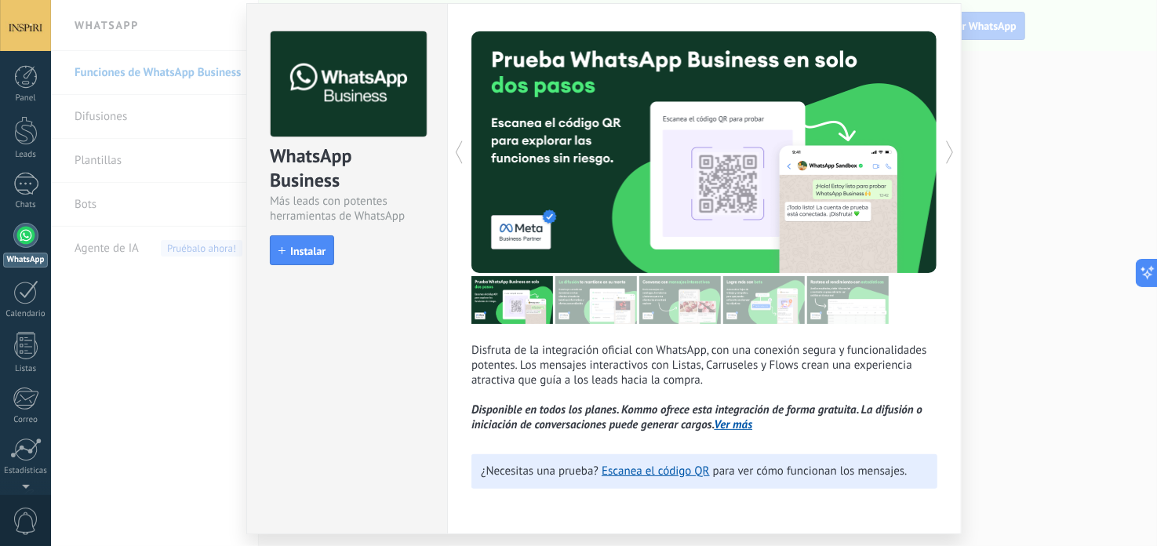
scroll to position [95, 0]
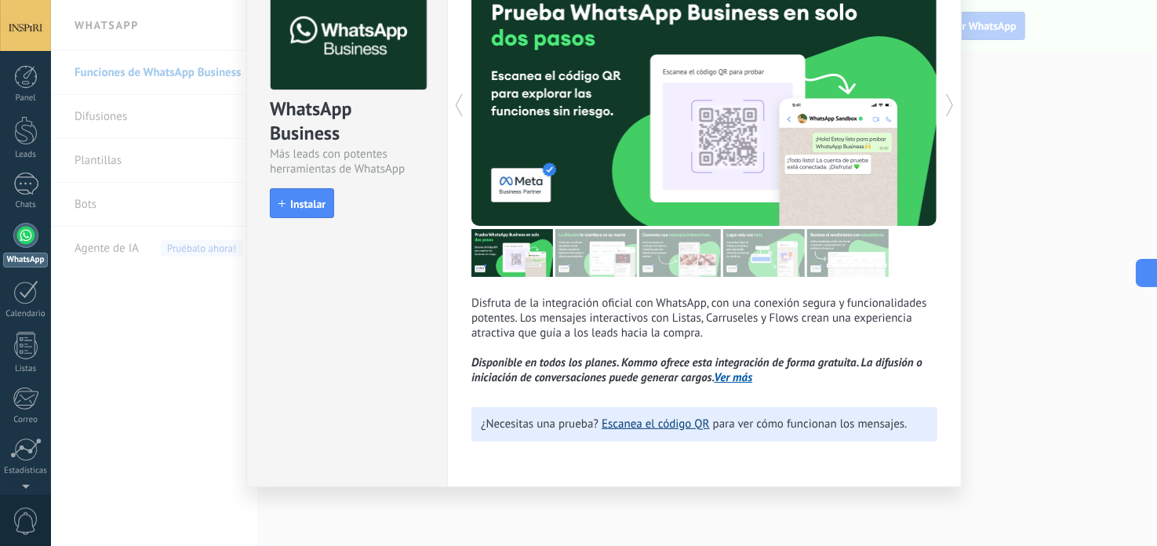
click at [686, 423] on link "Escanea el código QR" at bounding box center [656, 424] width 108 height 15
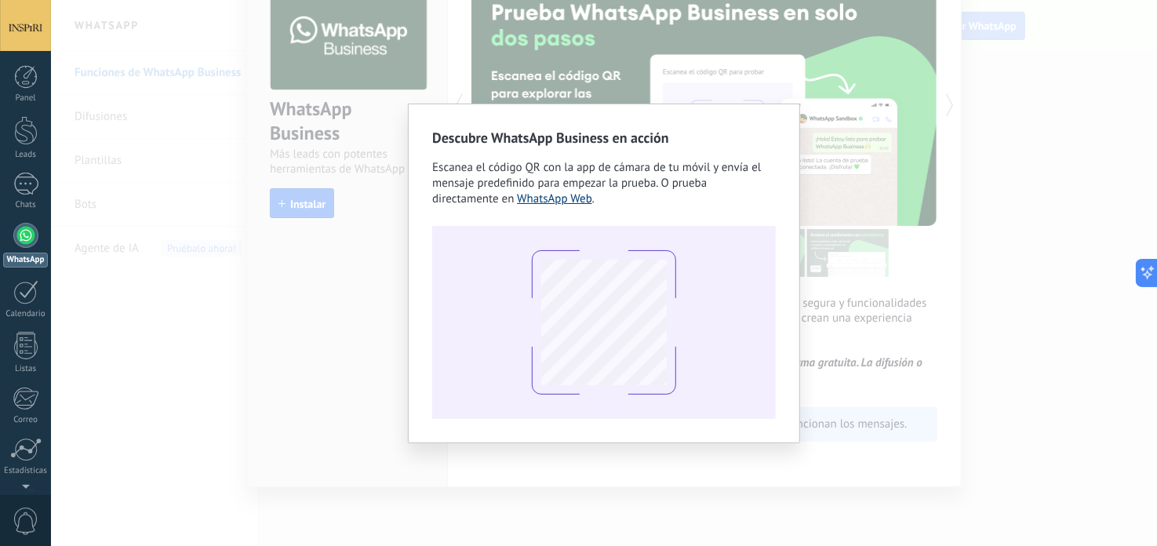
click at [569, 195] on link "WhatsApp Web" at bounding box center [554, 198] width 75 height 15
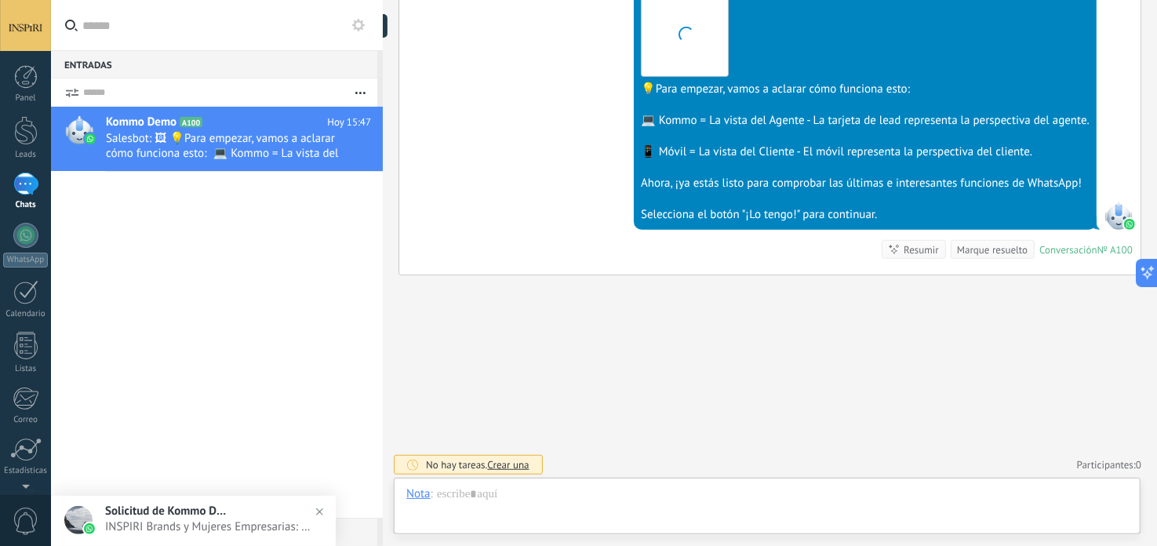
scroll to position [23, 0]
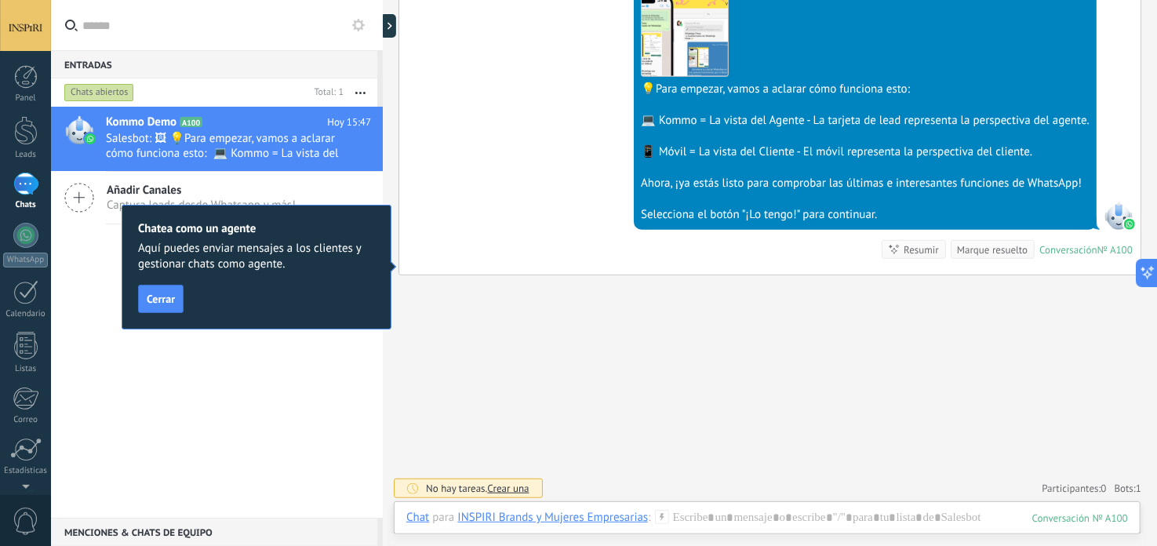
click at [169, 296] on span "Cerrar" at bounding box center [161, 298] width 28 height 11
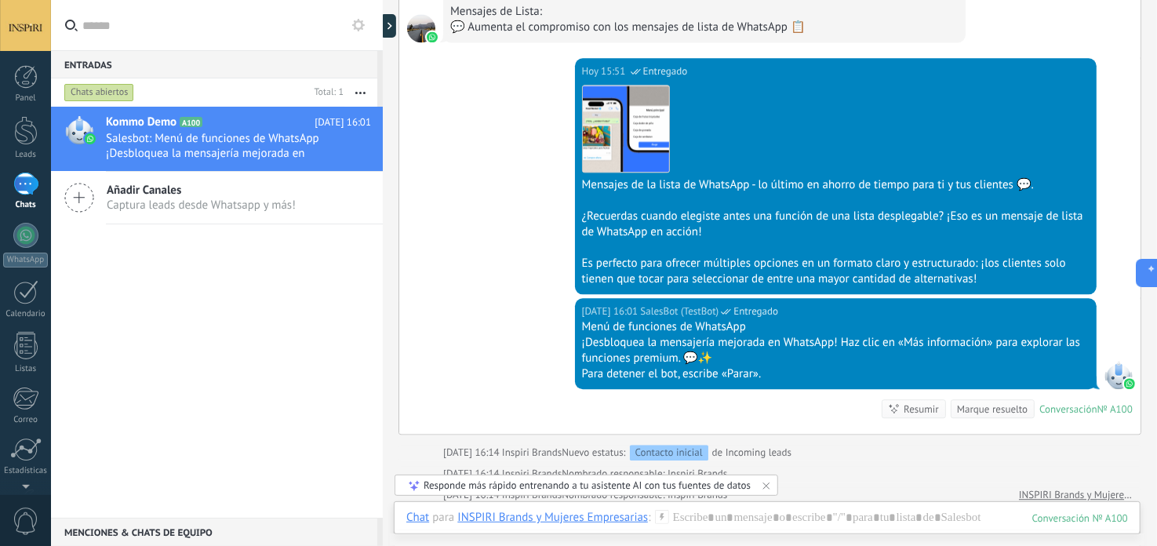
scroll to position [2329, 0]
